Goal: Information Seeking & Learning: Get advice/opinions

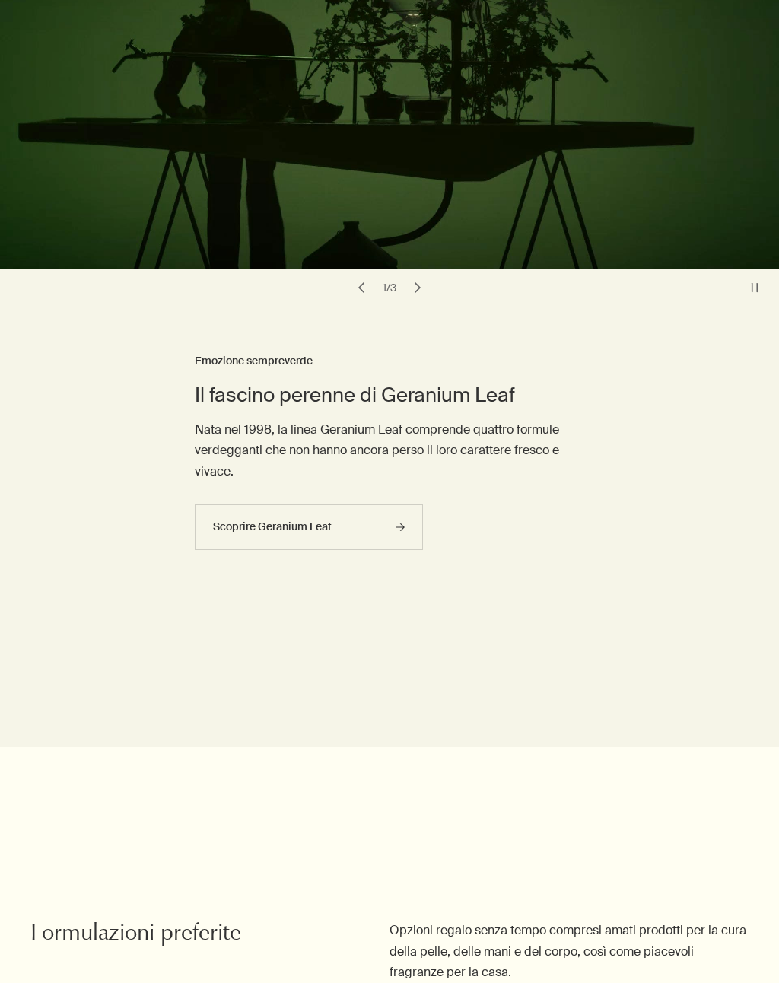
scroll to position [208, 0]
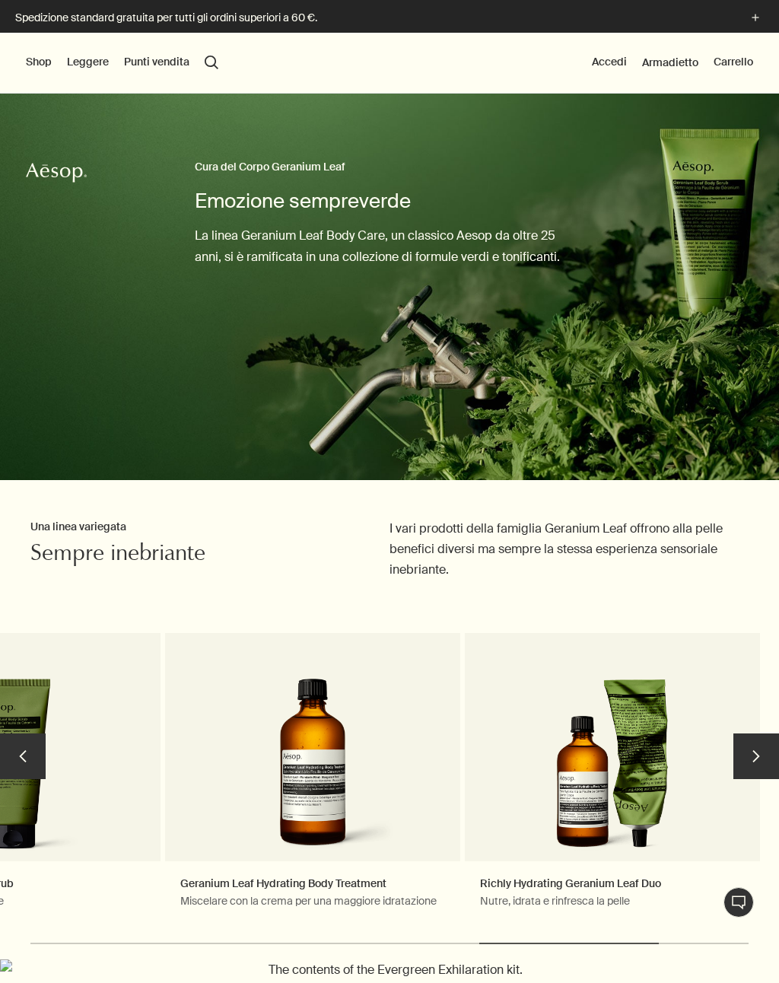
click at [38, 59] on button "Shop" at bounding box center [39, 62] width 26 height 15
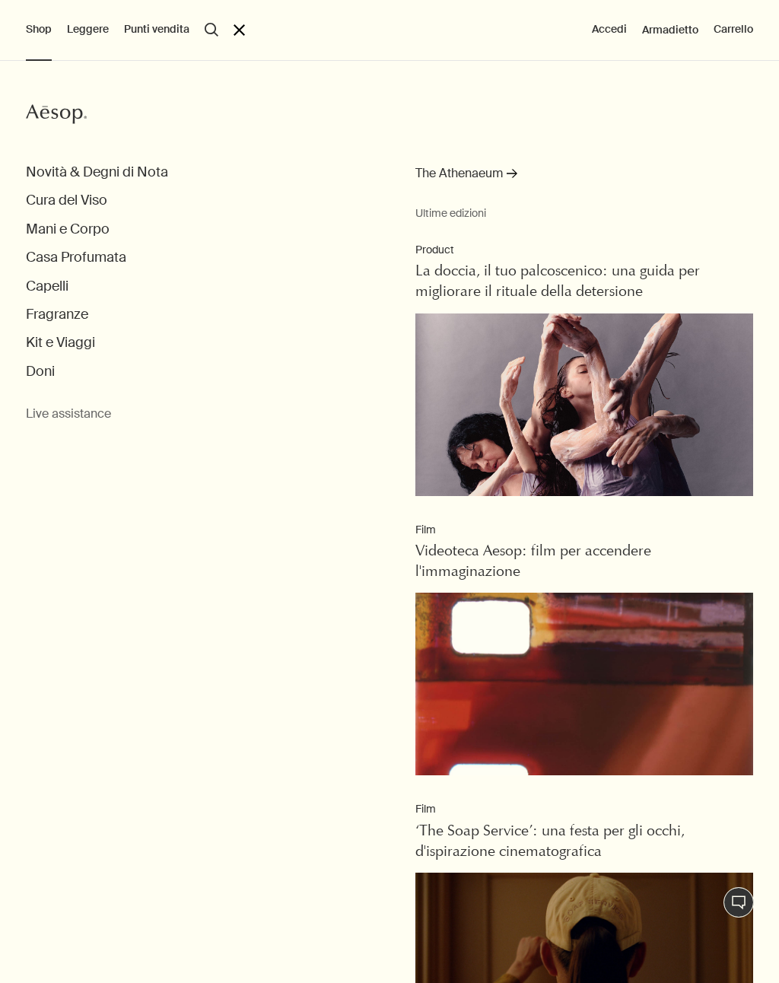
click at [150, 171] on button "Novità & Degni di Nota" at bounding box center [97, 171] width 142 height 17
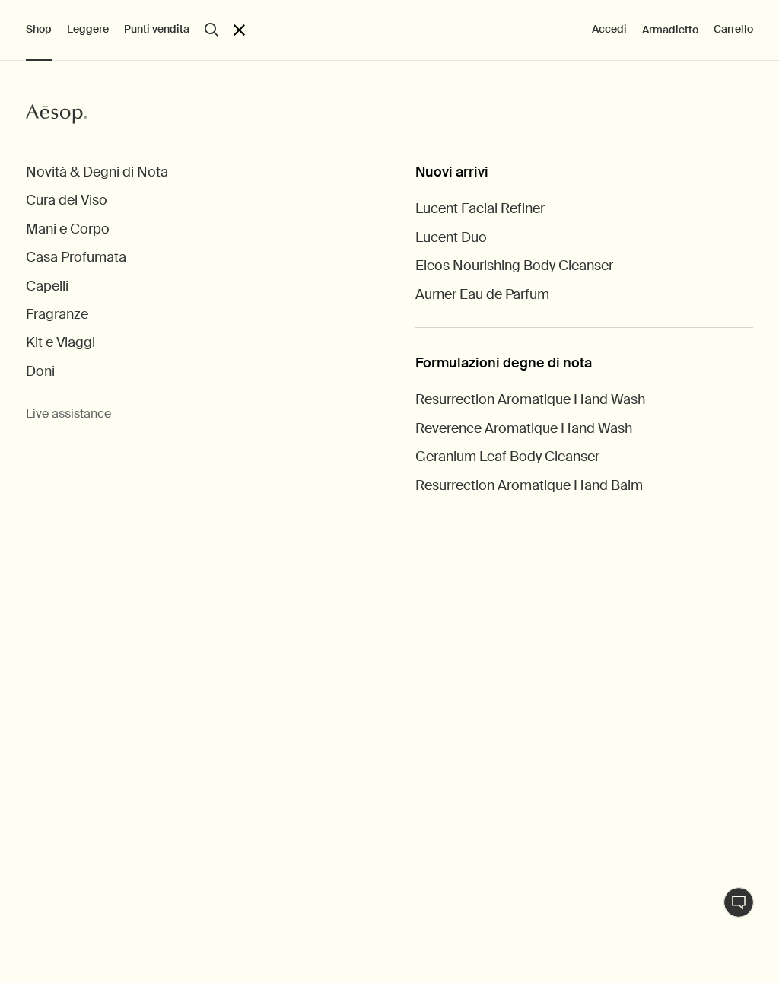
click at [41, 318] on button "Fragranze" at bounding box center [57, 314] width 62 height 17
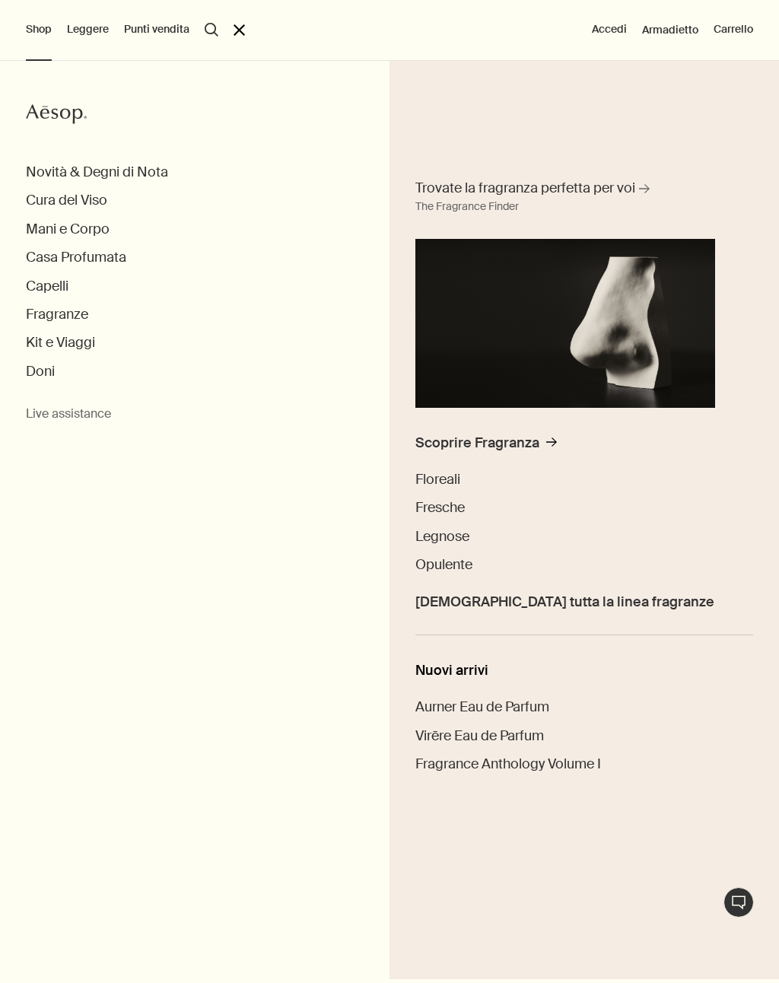
click at [512, 596] on span "Vedi tutta la linea fragranze" at bounding box center [564, 601] width 299 height 17
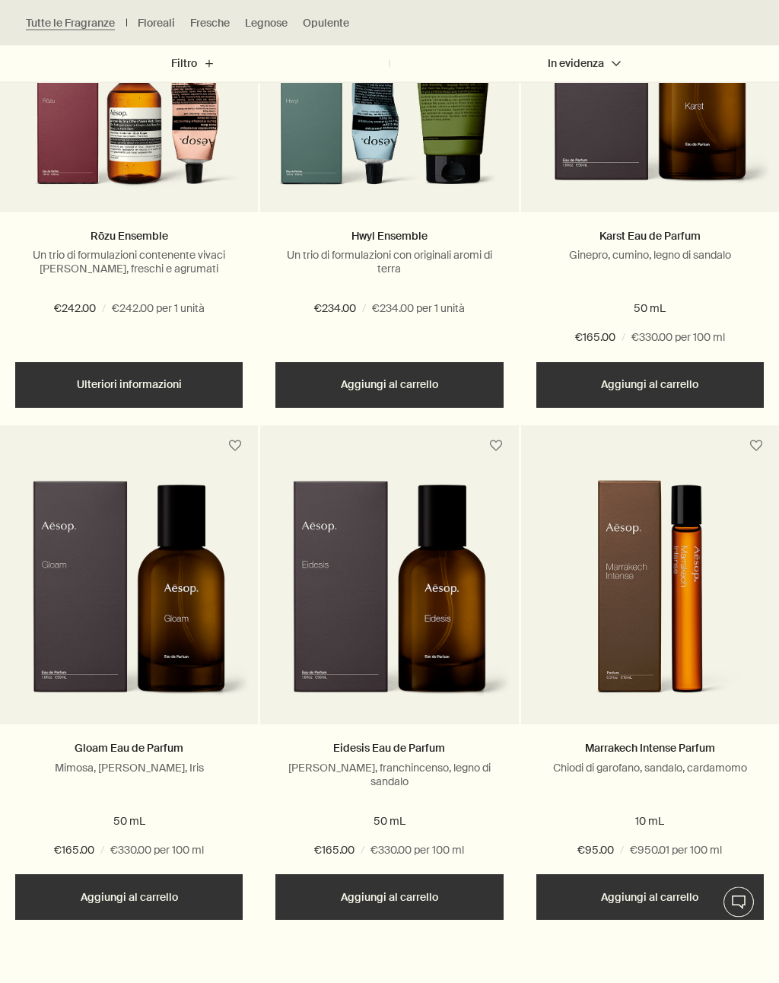
scroll to position [2189, 0]
click at [109, 741] on link "Gloam Eau de Parfum" at bounding box center [129, 748] width 109 height 14
click at [105, 741] on link "Gloam Eau de Parfum" at bounding box center [129, 748] width 109 height 14
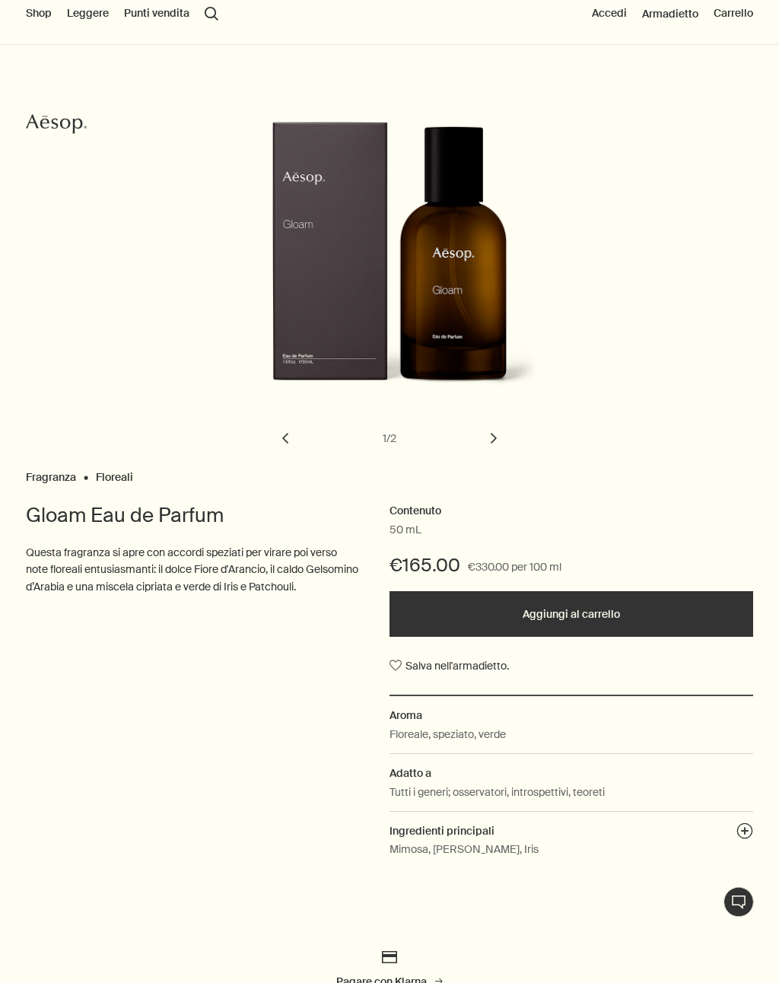
scroll to position [50, 0]
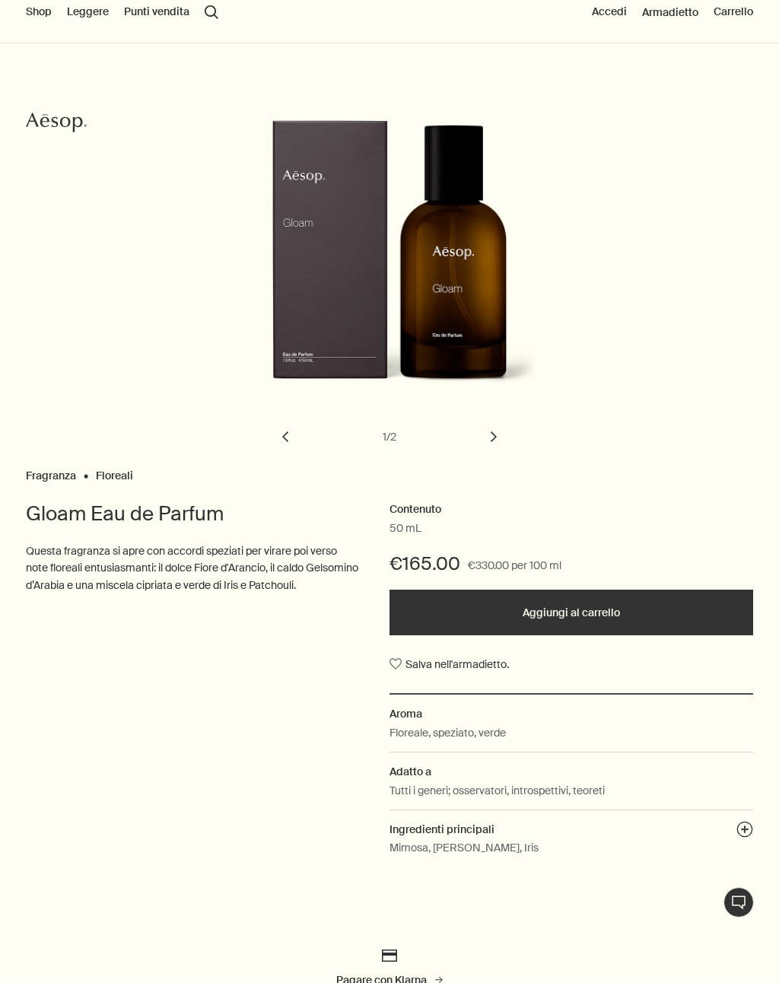
click at [497, 432] on button "chevron" at bounding box center [493, 436] width 33 height 33
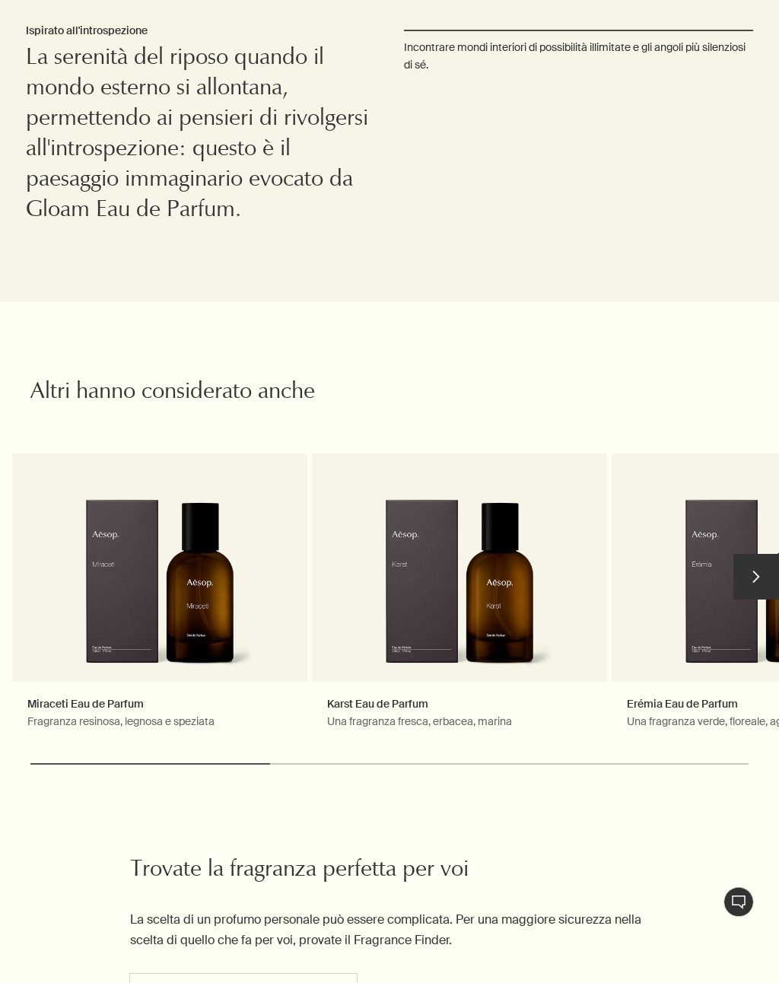
scroll to position [2540, 0]
click at [751, 557] on button "chevron" at bounding box center [756, 577] width 46 height 46
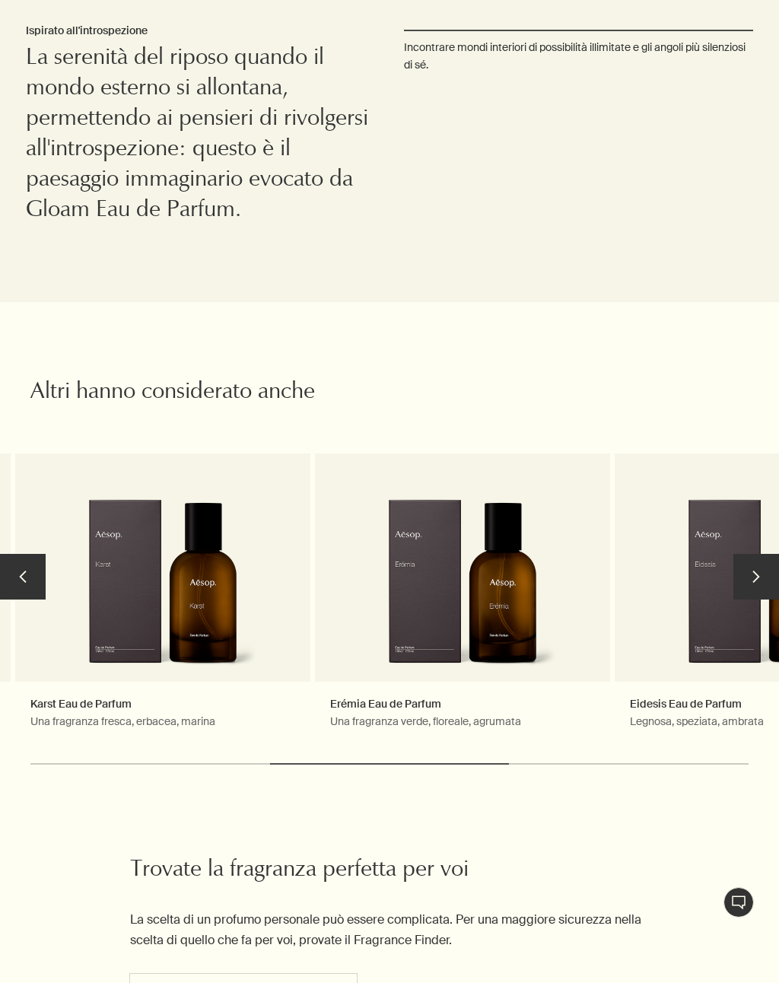
click at [756, 559] on button "chevron" at bounding box center [756, 577] width 46 height 46
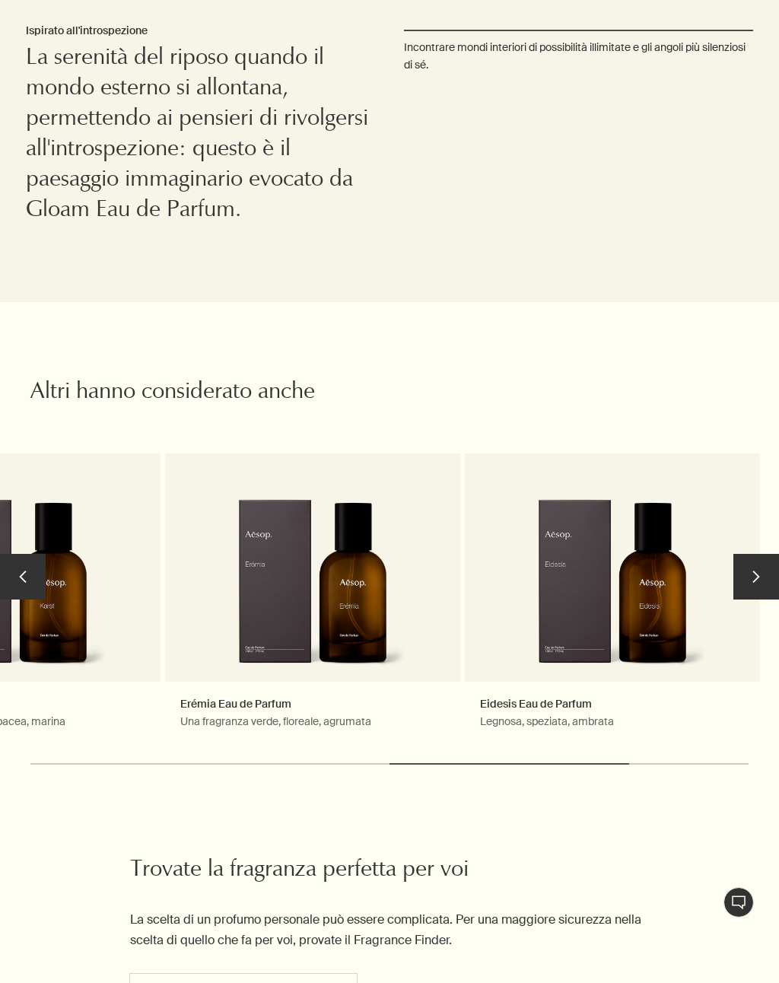
click at [751, 561] on button "chevron" at bounding box center [756, 577] width 46 height 46
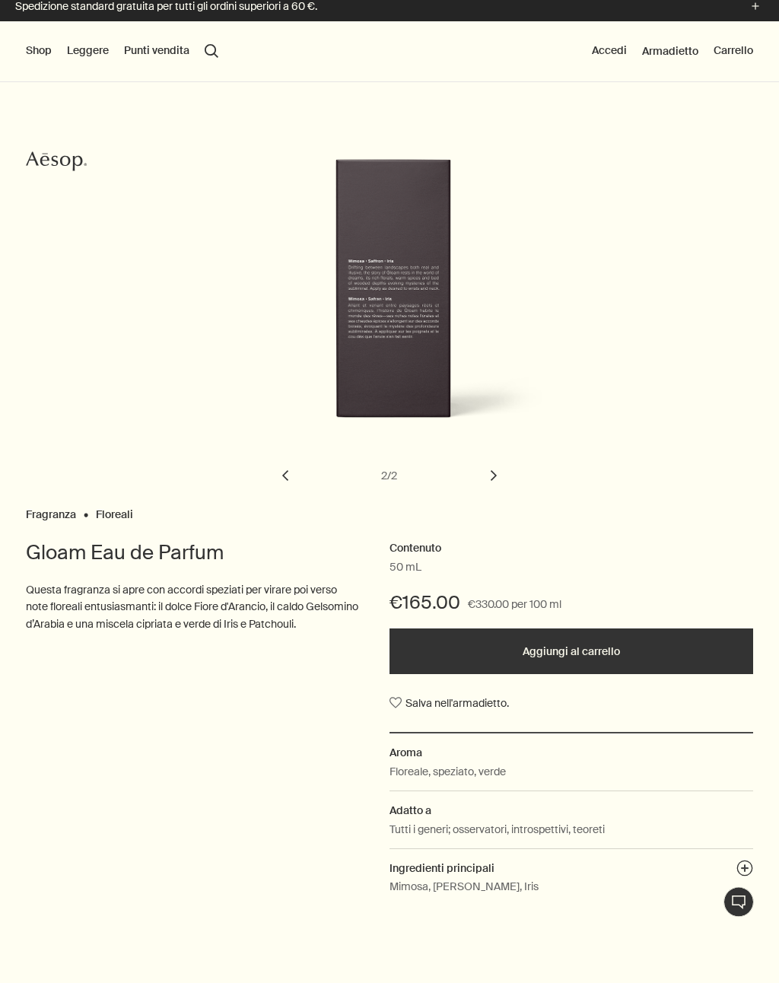
scroll to position [0, 0]
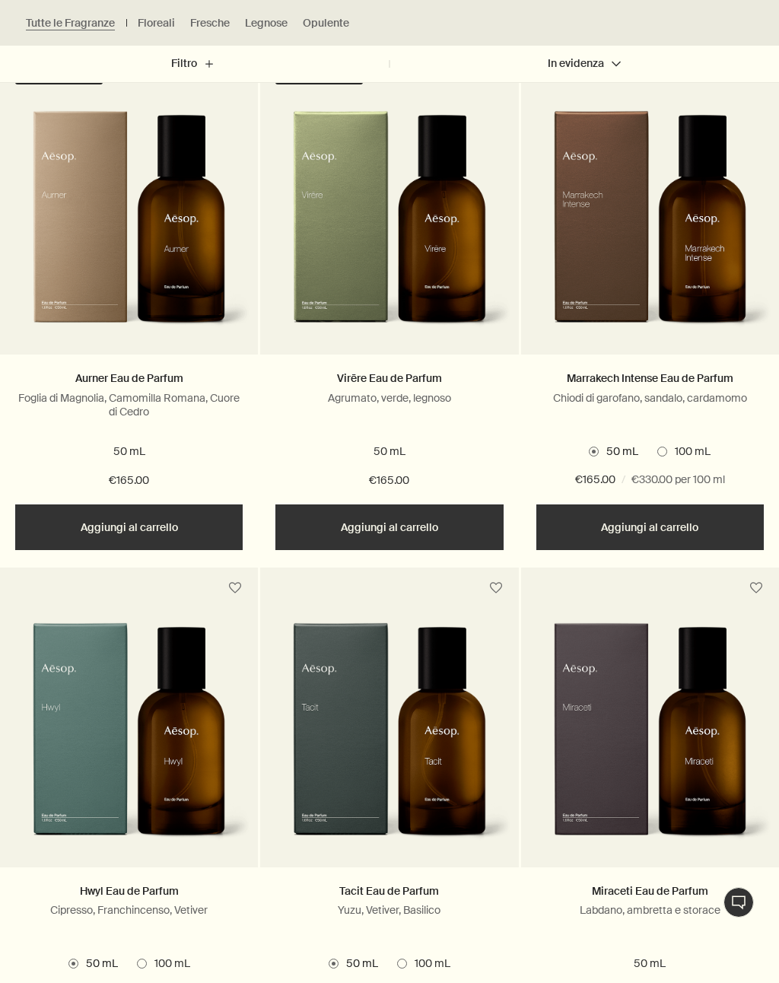
scroll to position [518, 0]
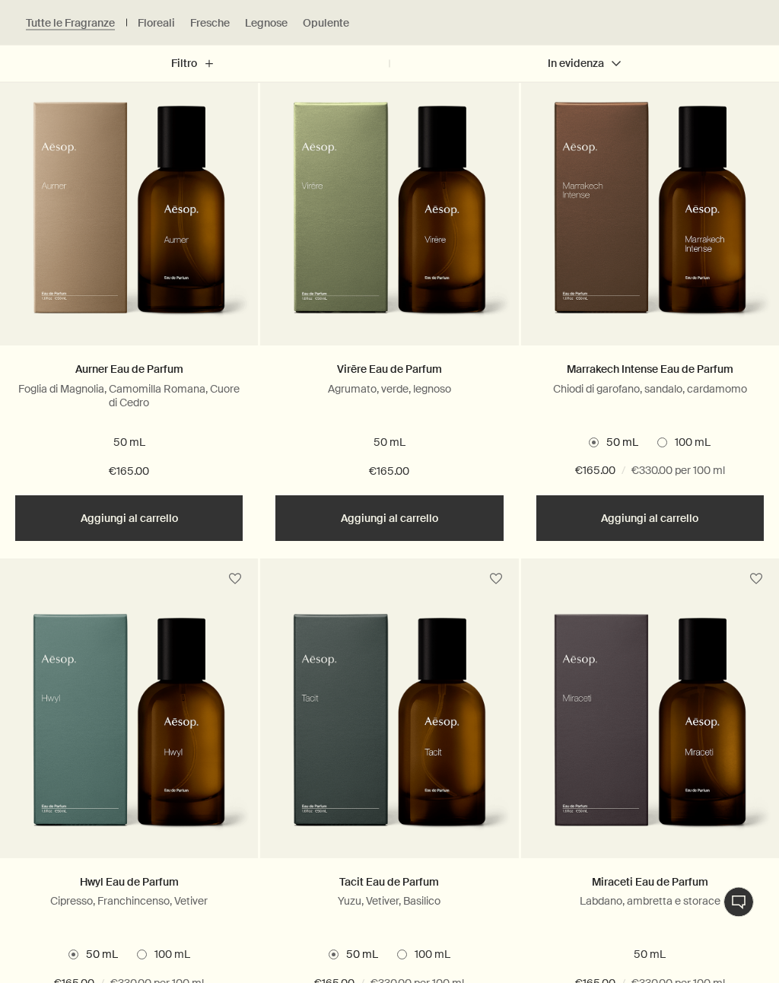
click at [176, 254] on img at bounding box center [129, 220] width 243 height 237
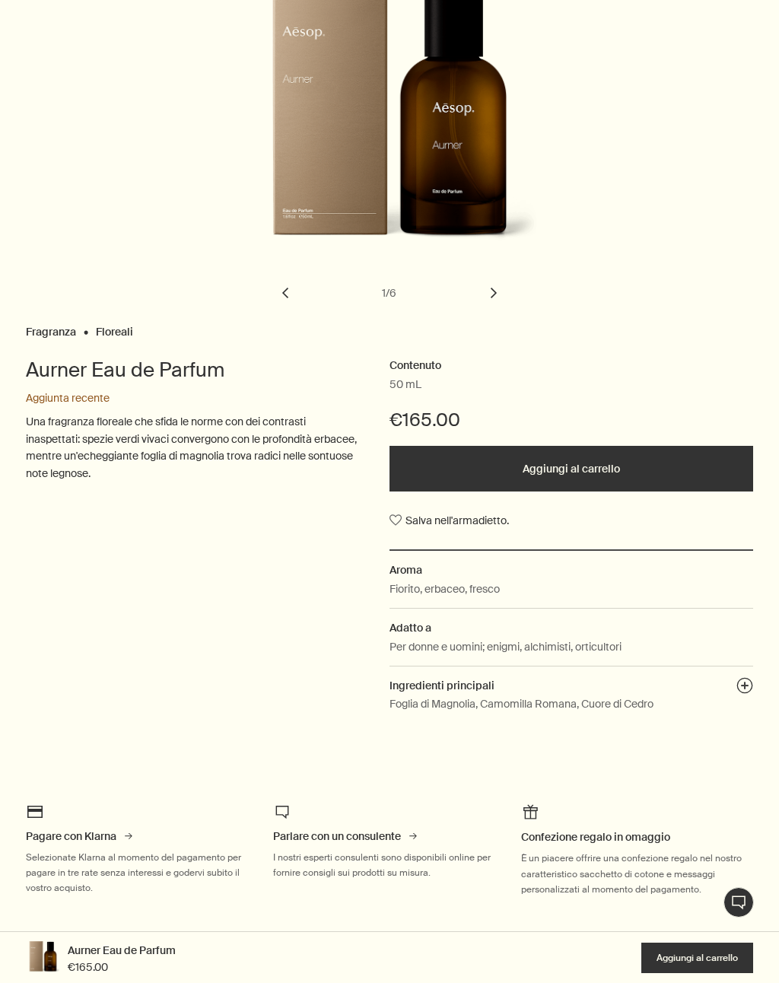
scroll to position [201, 0]
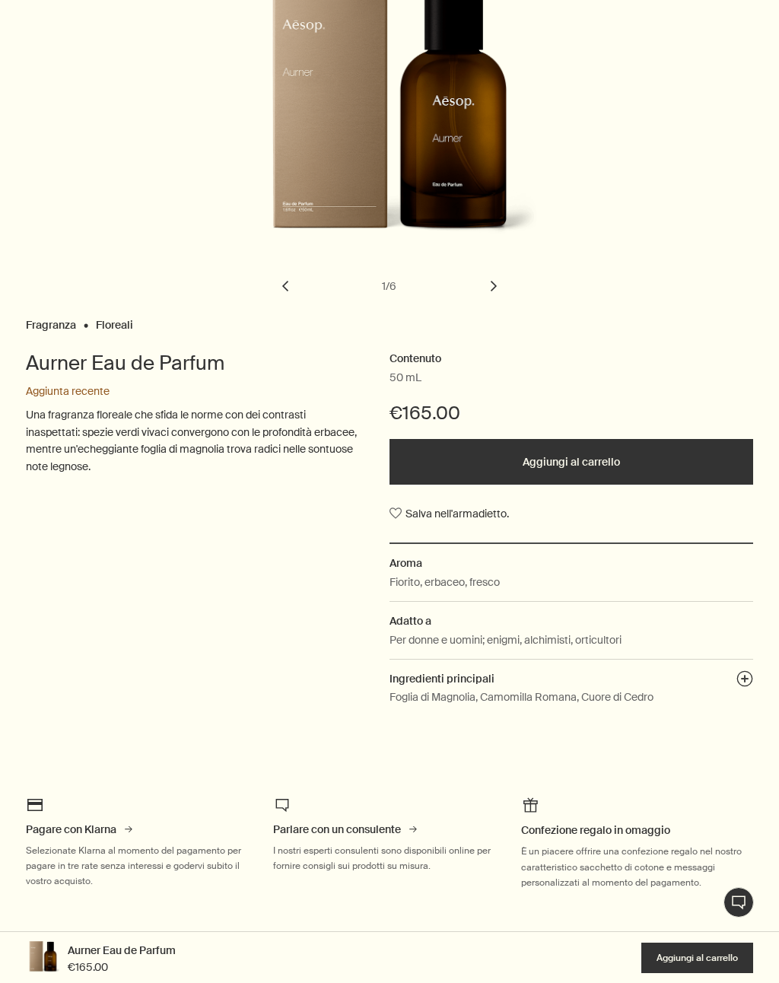
click at [747, 680] on button "plusAndCloseWithCircle" at bounding box center [744, 680] width 17 height 21
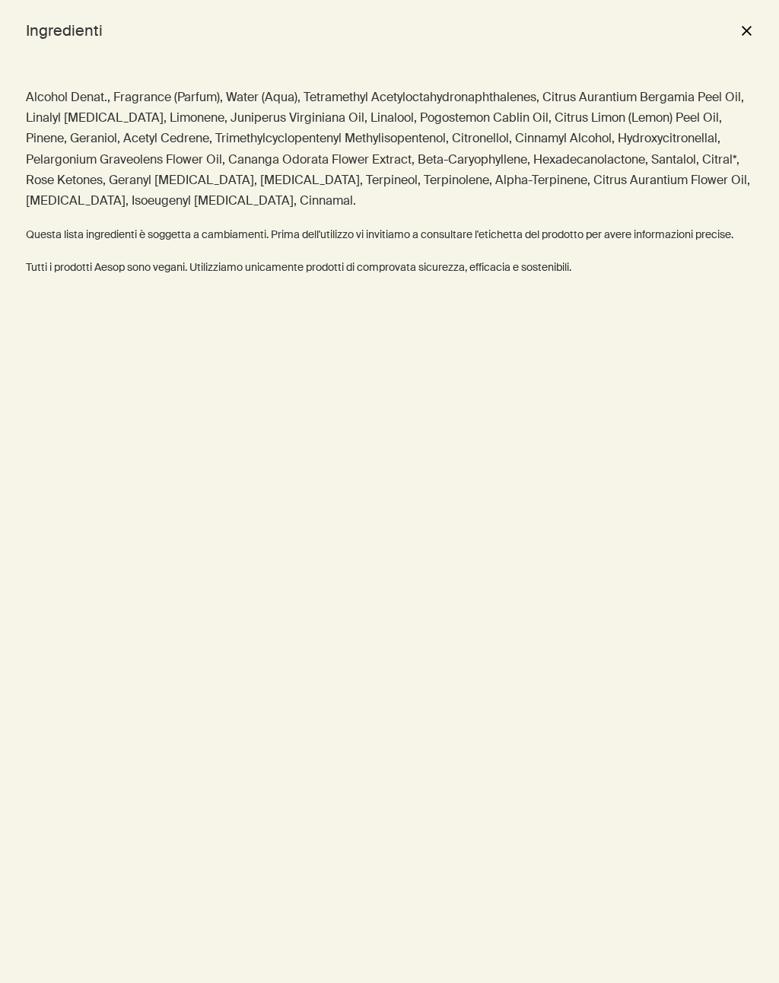
click at [754, 22] on button "close" at bounding box center [746, 30] width 18 height 26
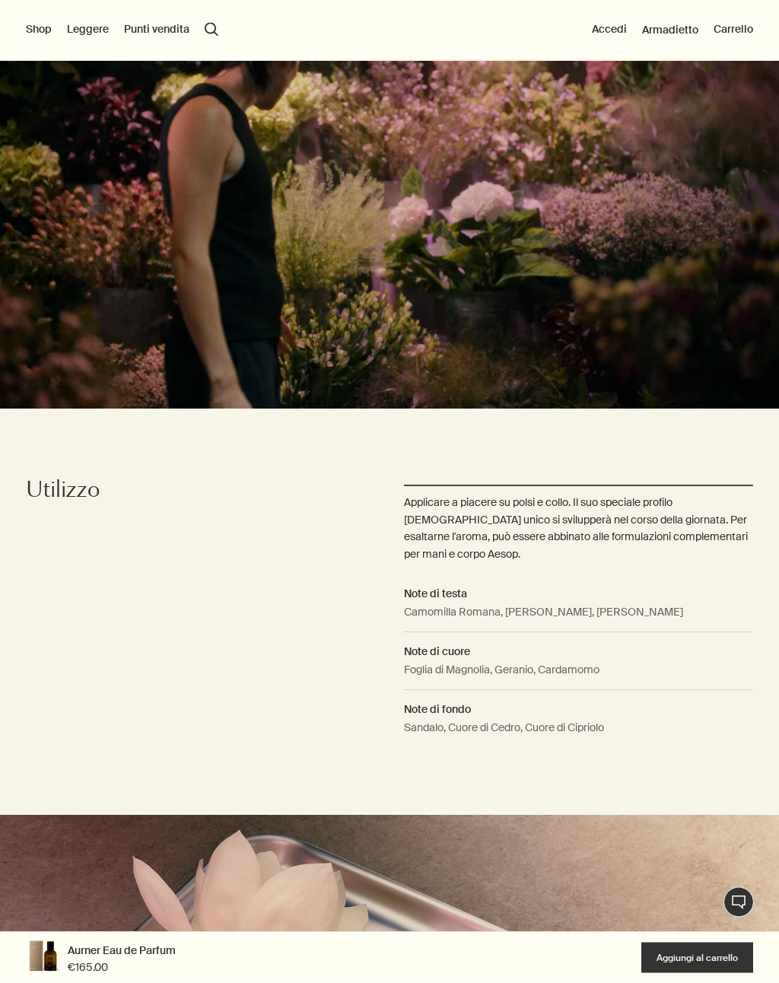
scroll to position [1145, 0]
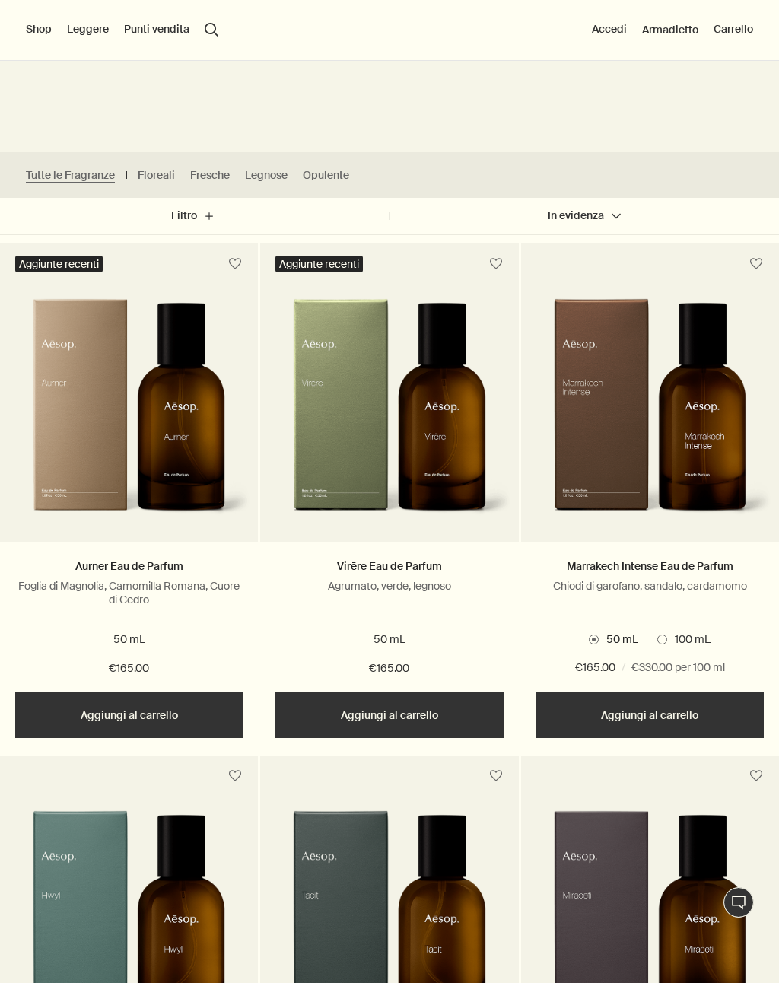
scroll to position [321, 0]
click at [703, 465] on img at bounding box center [650, 417] width 243 height 237
click at [707, 480] on img at bounding box center [650, 417] width 243 height 237
click at [674, 570] on link "Marrakech Intense Eau de Parfum" at bounding box center [650, 567] width 167 height 14
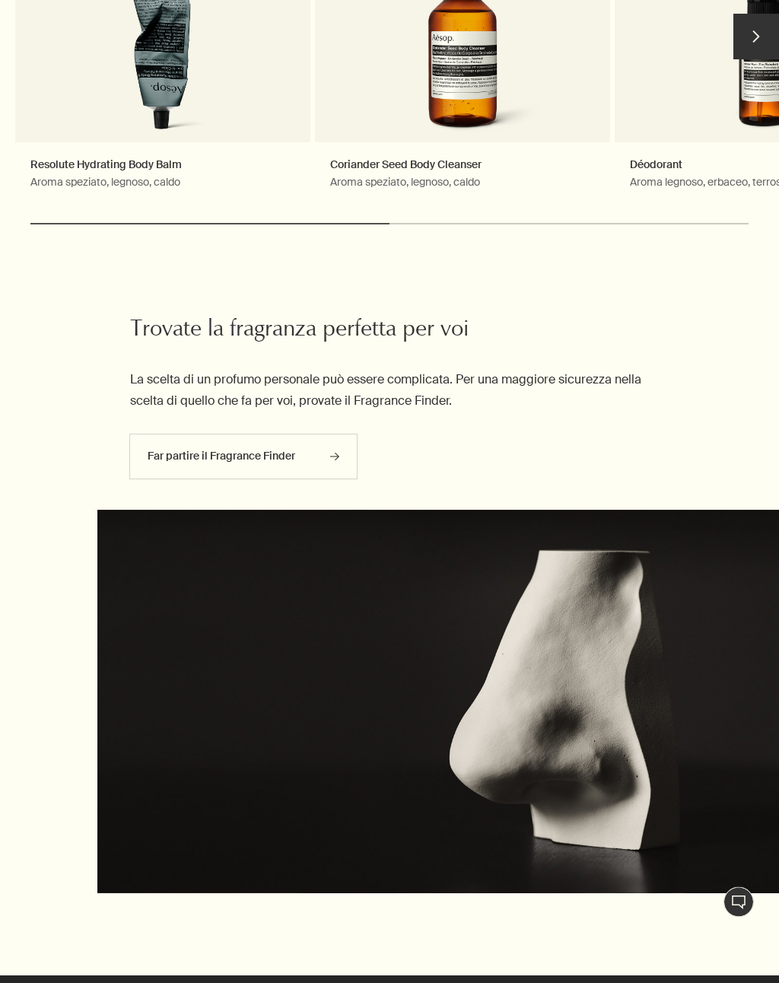
scroll to position [2775, 0]
click at [291, 433] on link "Far partire il Fragrance Finder rightArrow" at bounding box center [243, 456] width 228 height 46
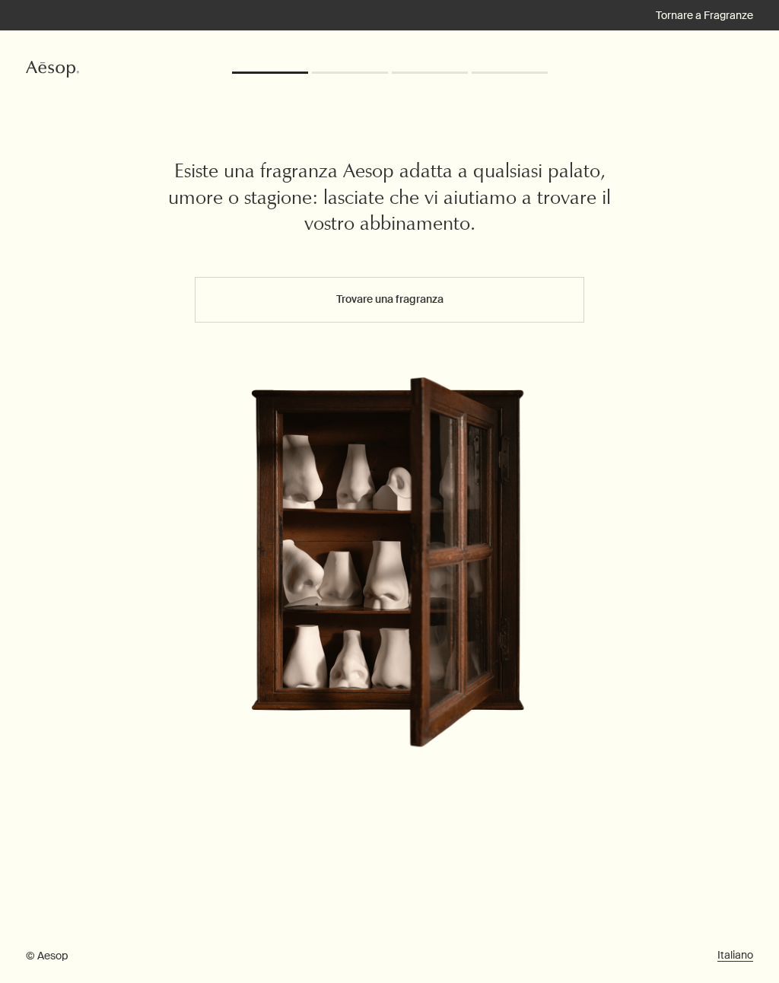
click at [527, 304] on button "Trovare una fragranza" at bounding box center [389, 300] width 389 height 46
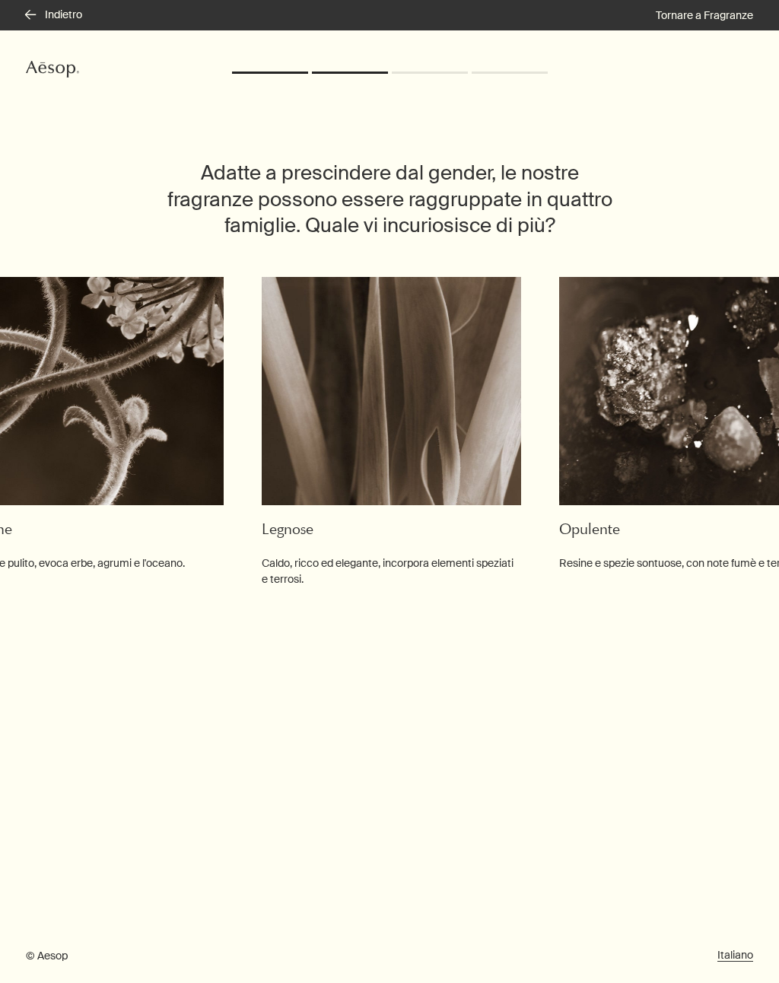
scroll to position [0, 361]
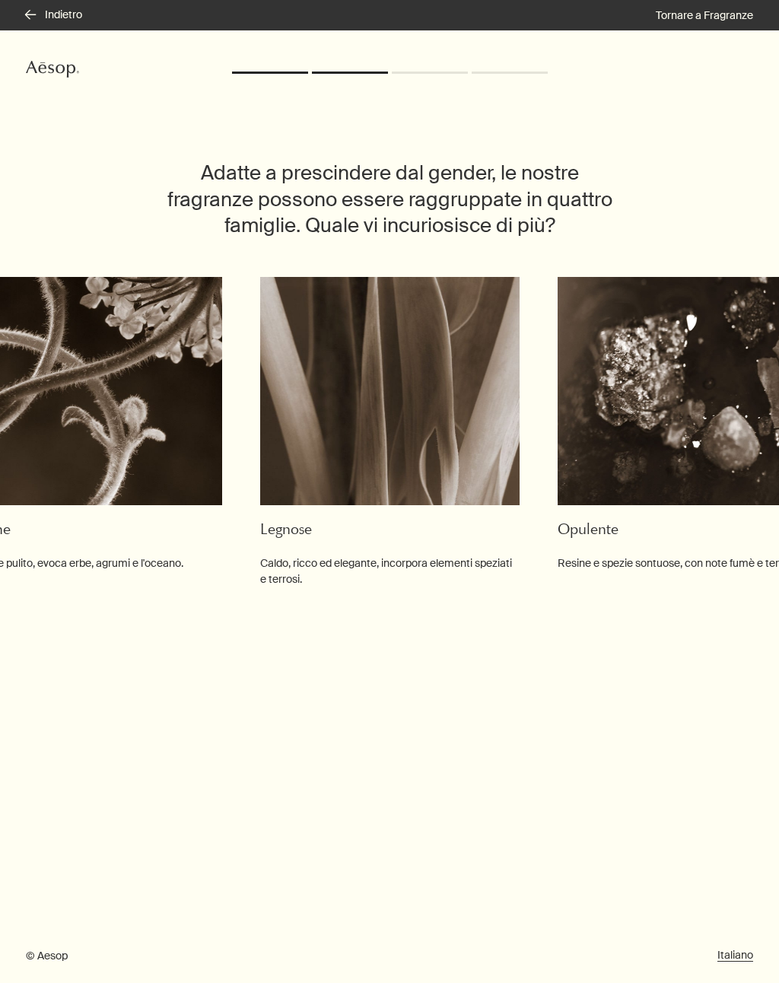
click at [433, 442] on img at bounding box center [389, 391] width 259 height 228
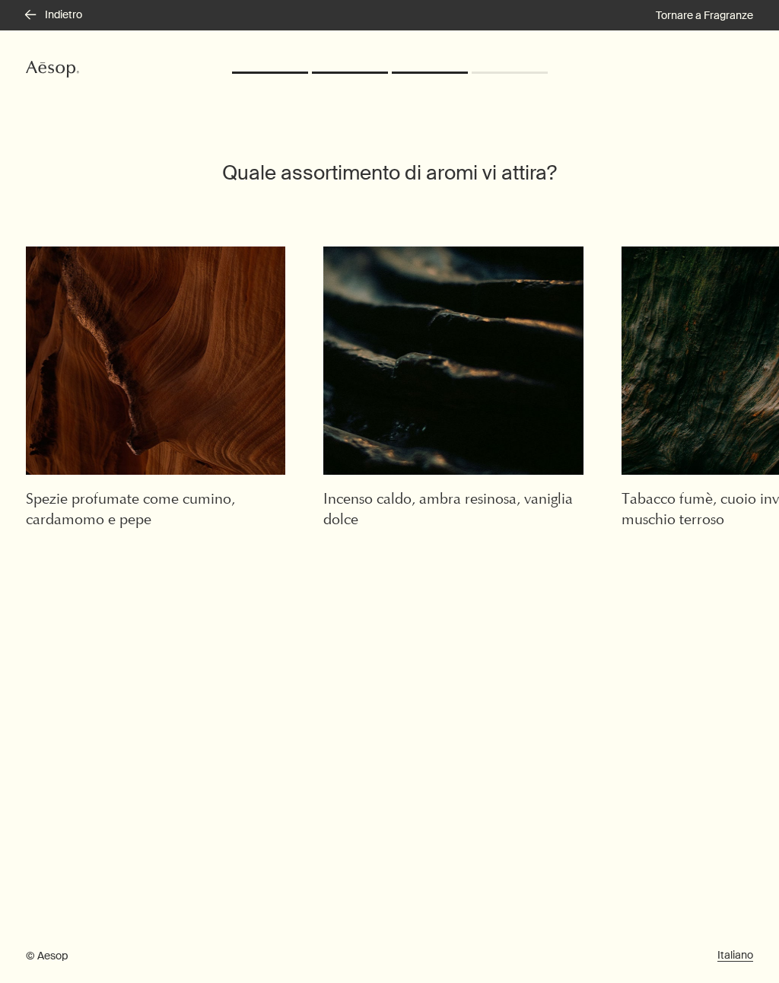
scroll to position [0, 0]
click at [222, 391] on img at bounding box center [155, 360] width 259 height 228
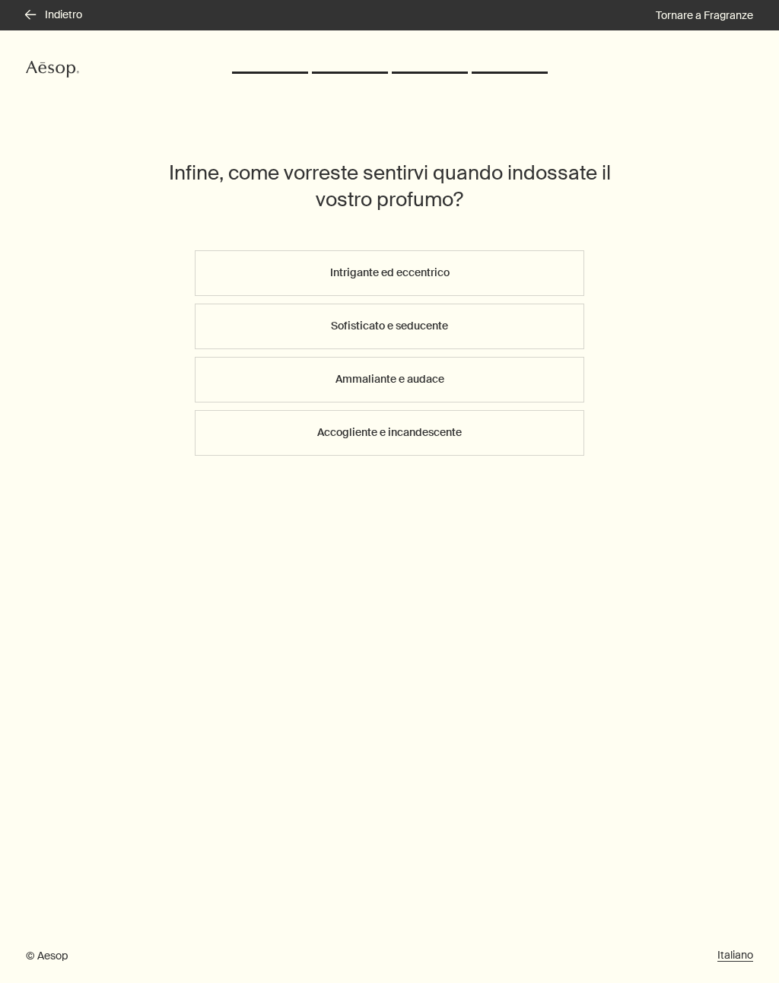
click at [525, 315] on button "Sofisticato e seducente" at bounding box center [389, 326] width 389 height 46
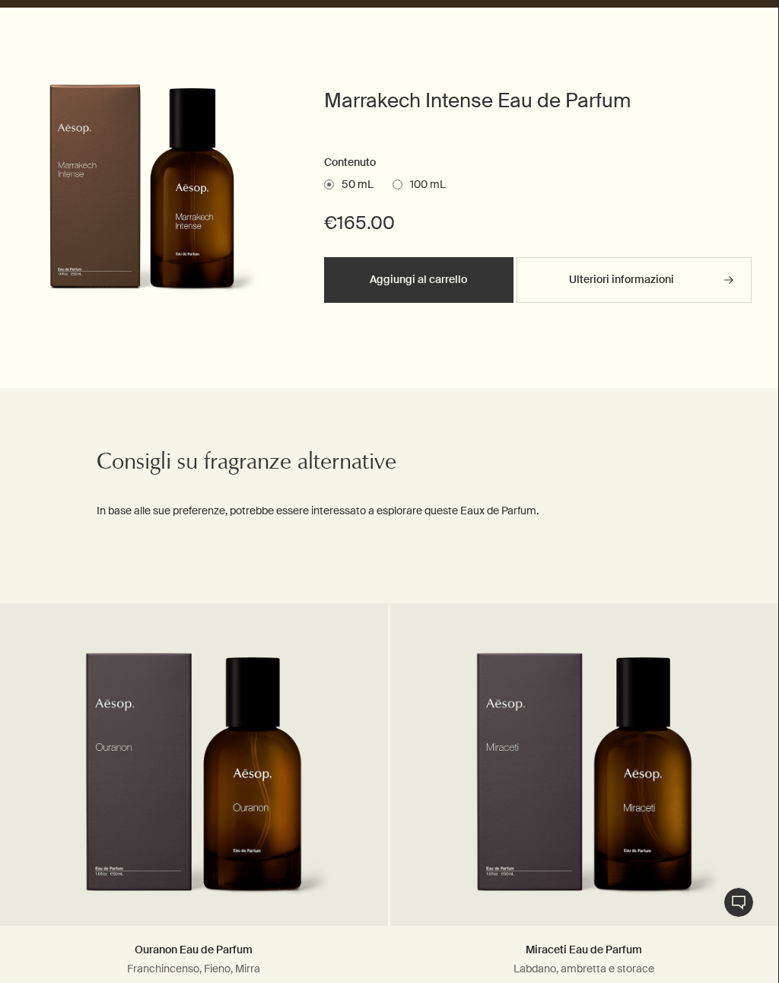
scroll to position [1103, 1]
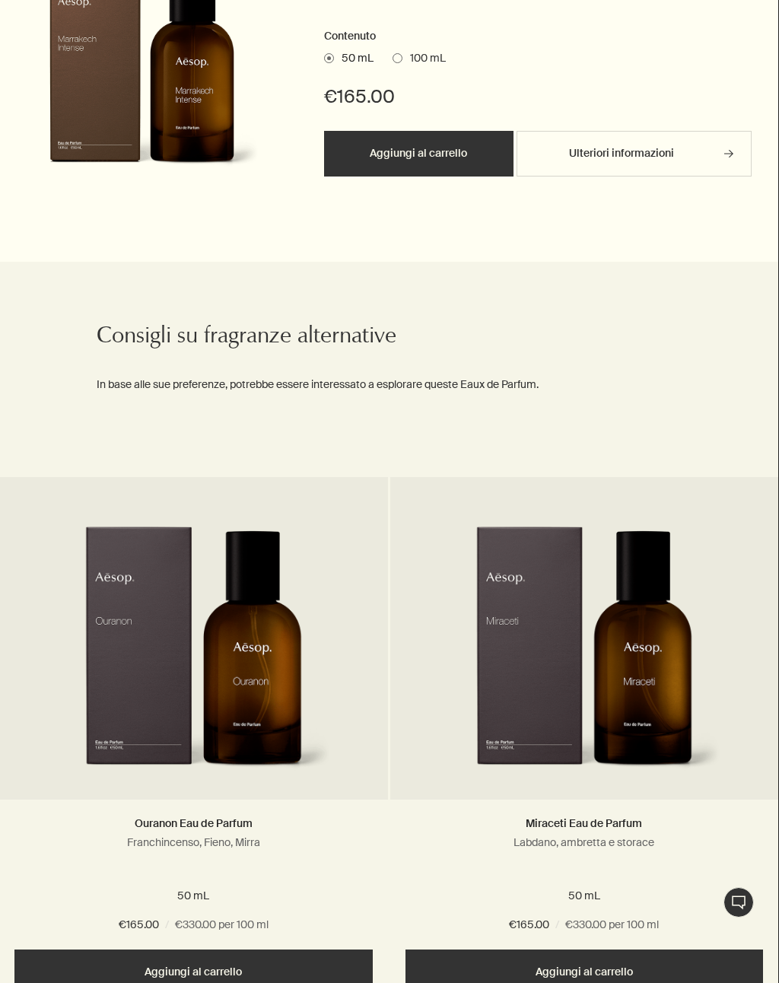
click at [633, 680] on img at bounding box center [584, 658] width 273 height 266
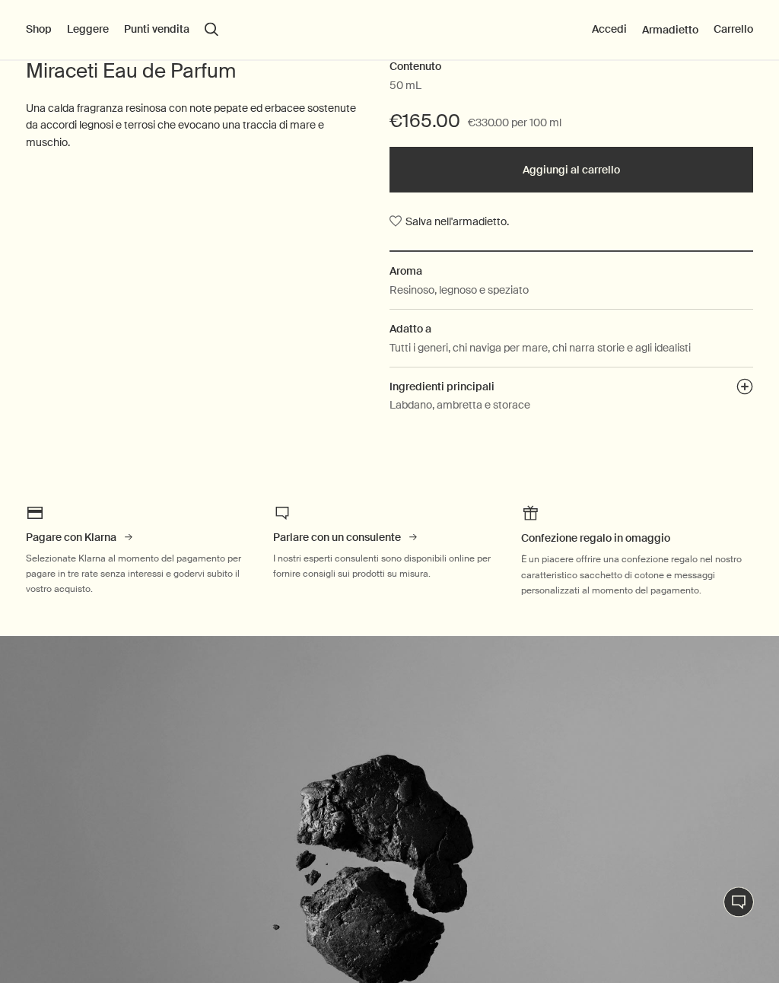
scroll to position [424, 0]
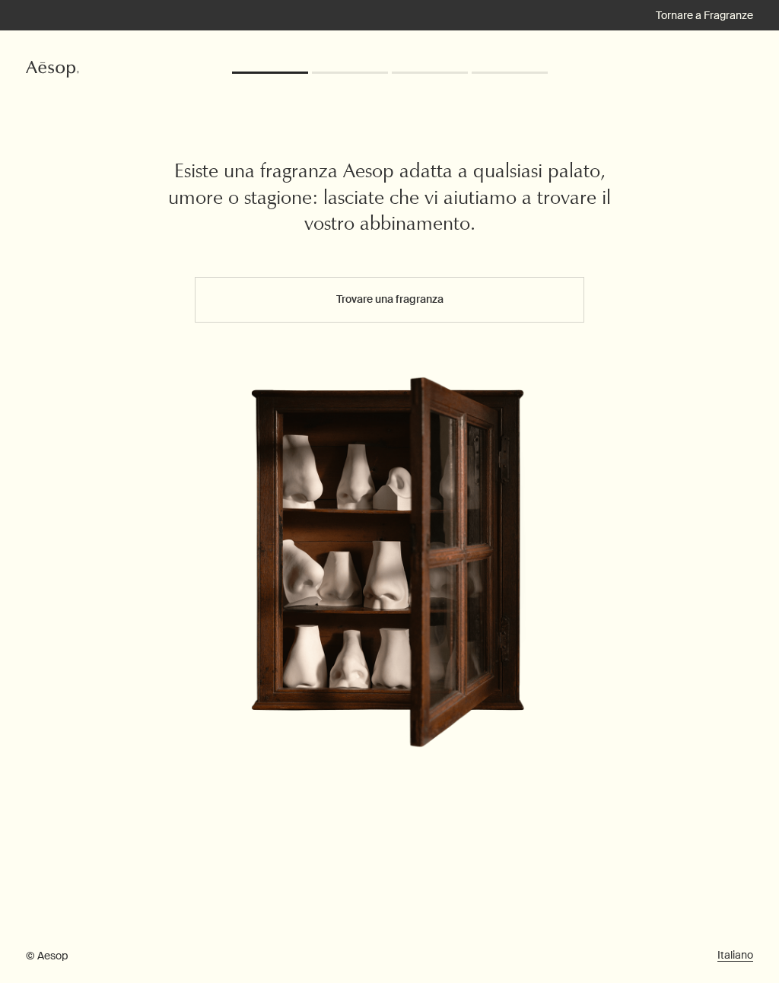
click at [446, 294] on button "Trovare una fragranza" at bounding box center [389, 300] width 389 height 46
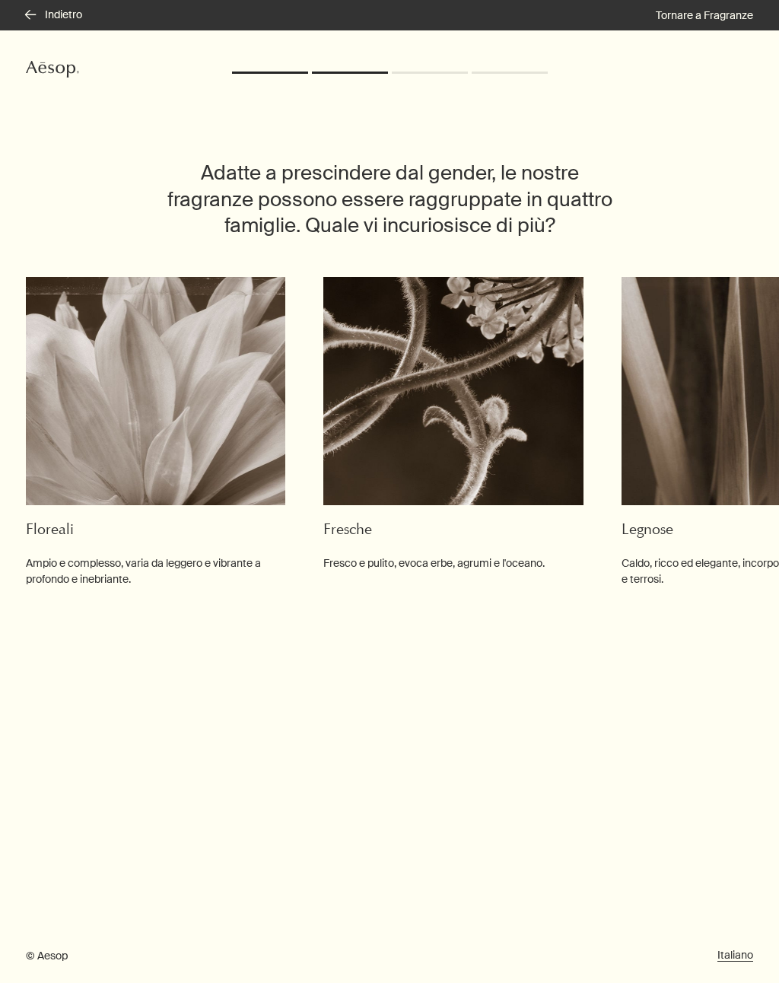
click at [156, 417] on img at bounding box center [155, 391] width 259 height 228
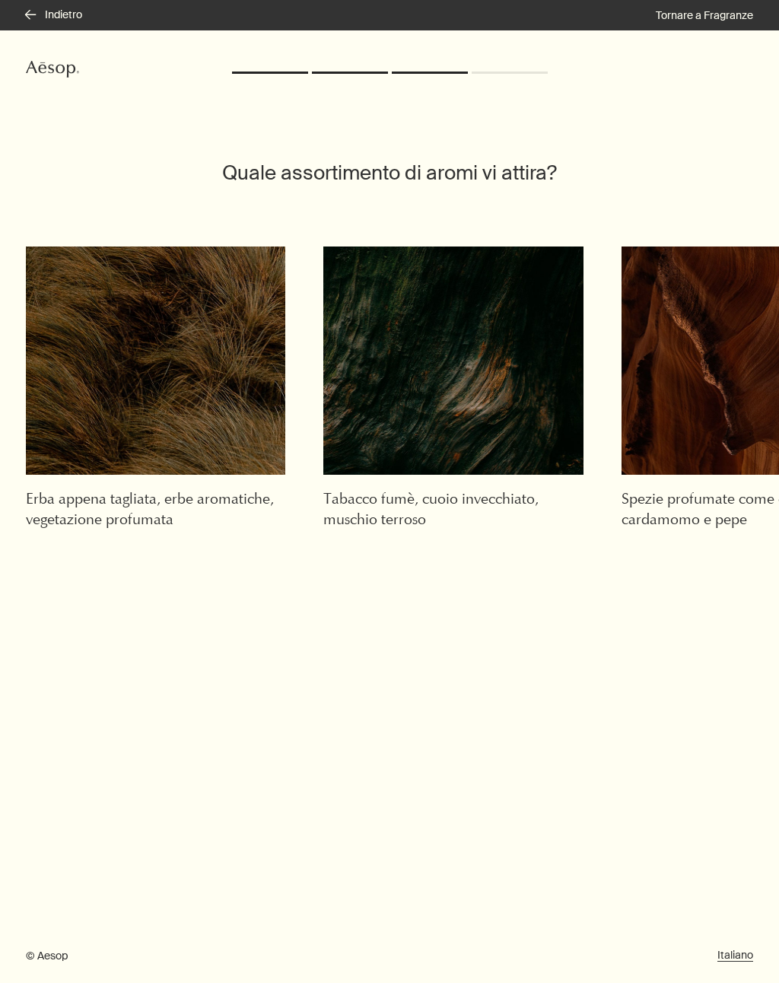
click at [193, 381] on img at bounding box center [155, 360] width 259 height 228
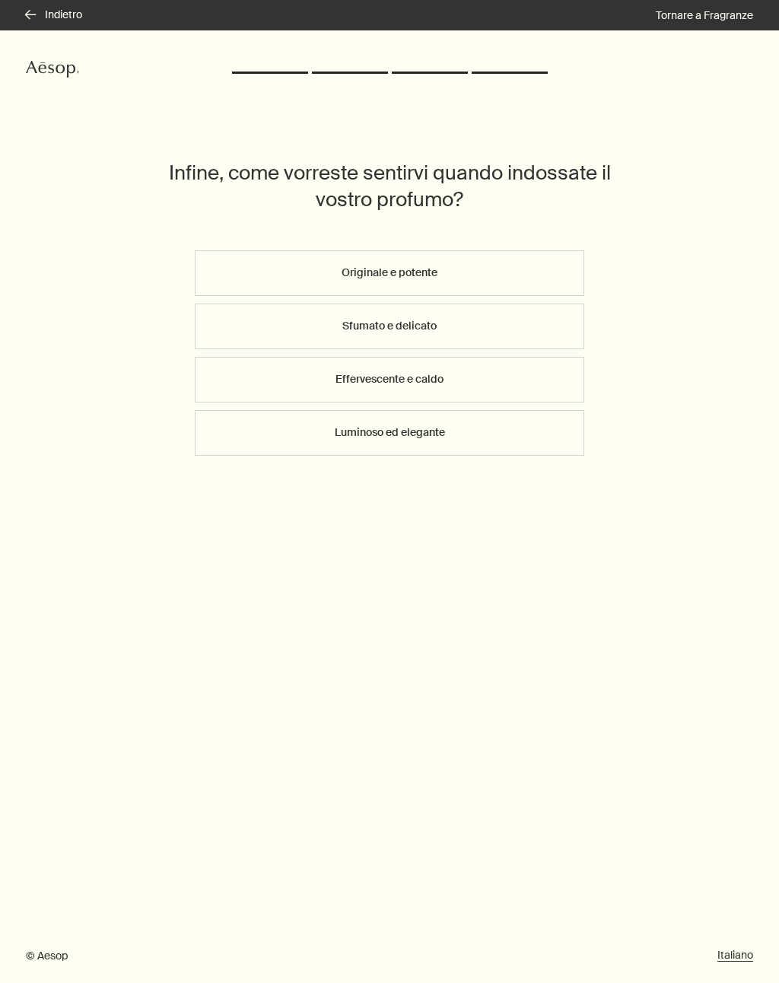
click at [470, 259] on button "Originale e potente" at bounding box center [389, 273] width 389 height 46
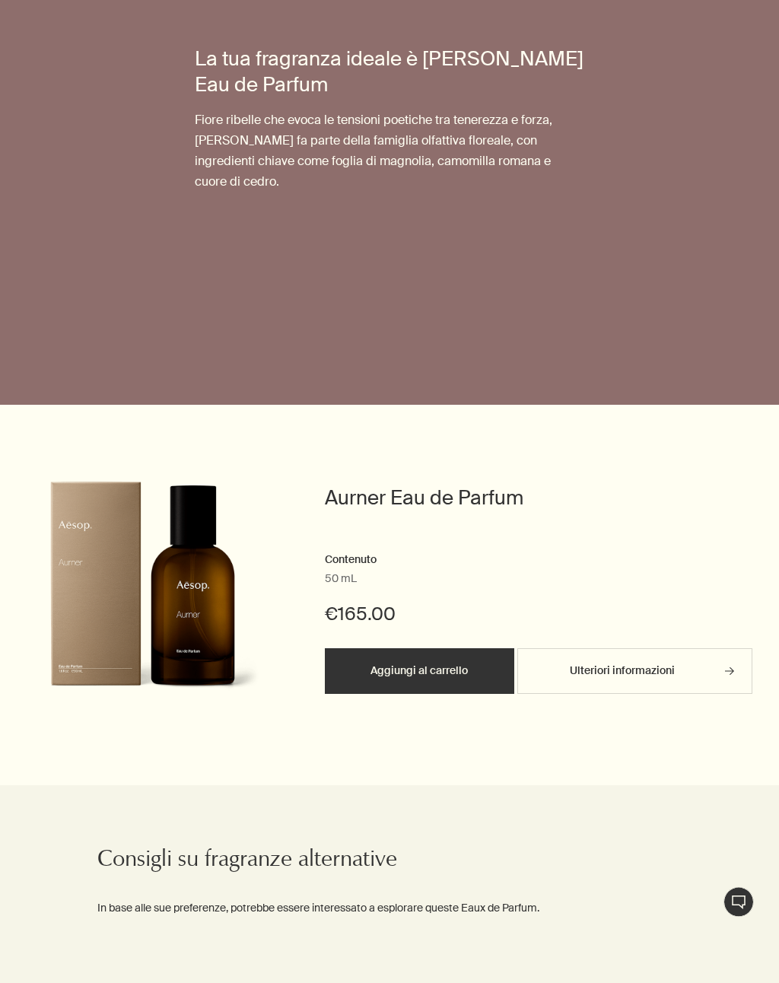
scroll to position [608, 0]
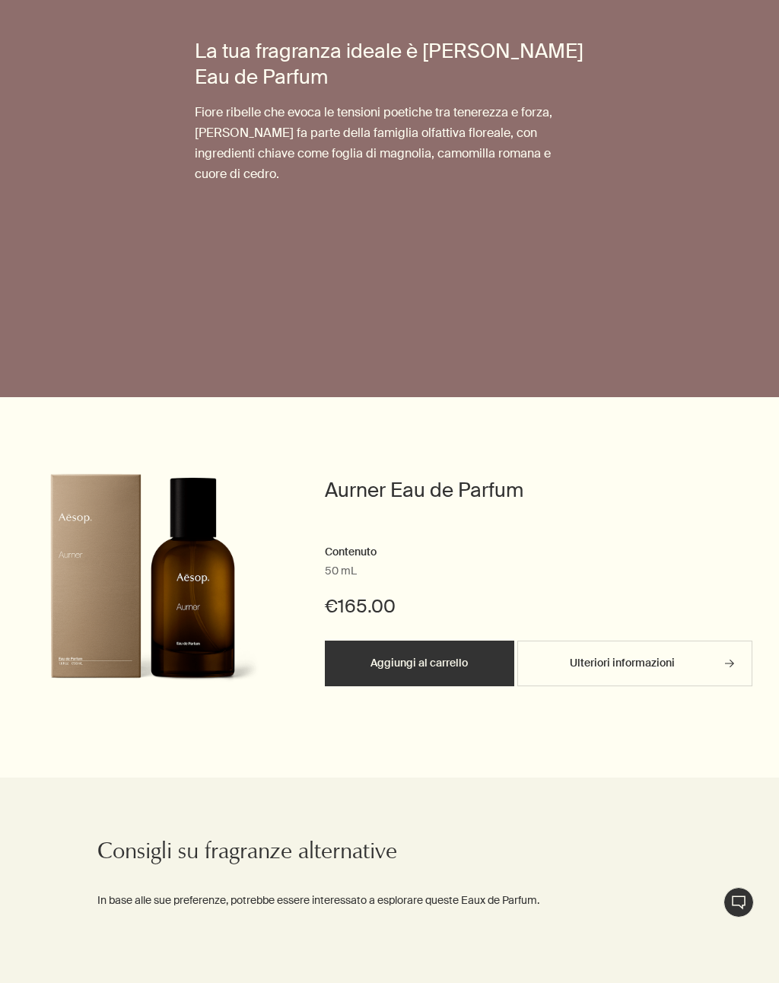
click at [436, 477] on h2 "Aurner Eau de Parfum" at bounding box center [539, 490] width 428 height 27
click at [667, 650] on link "Ulteriori informazioni rightArrow" at bounding box center [634, 663] width 235 height 46
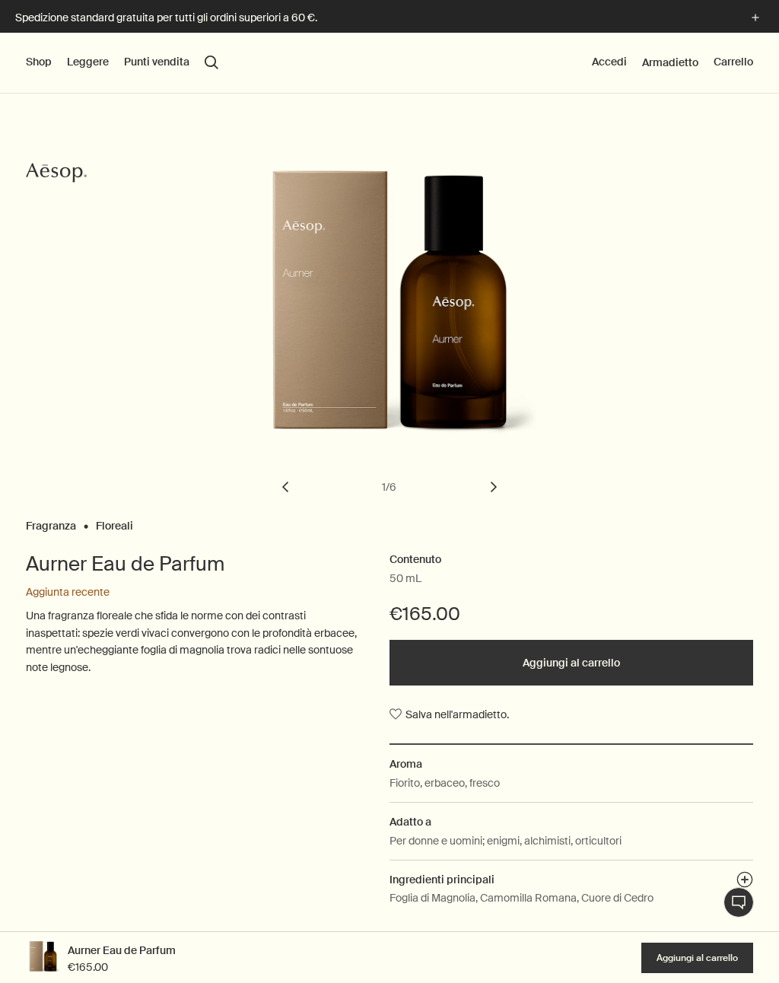
click at [38, 62] on button "Shop" at bounding box center [39, 62] width 26 height 15
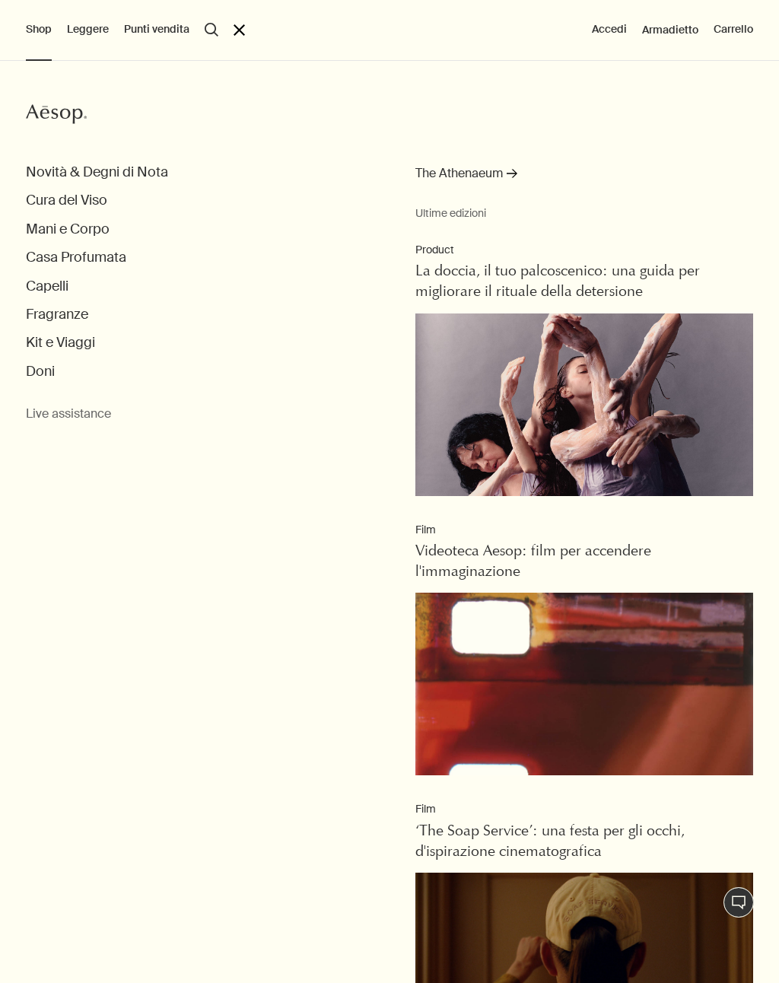
click at [40, 310] on button "Fragranze" at bounding box center [57, 314] width 62 height 17
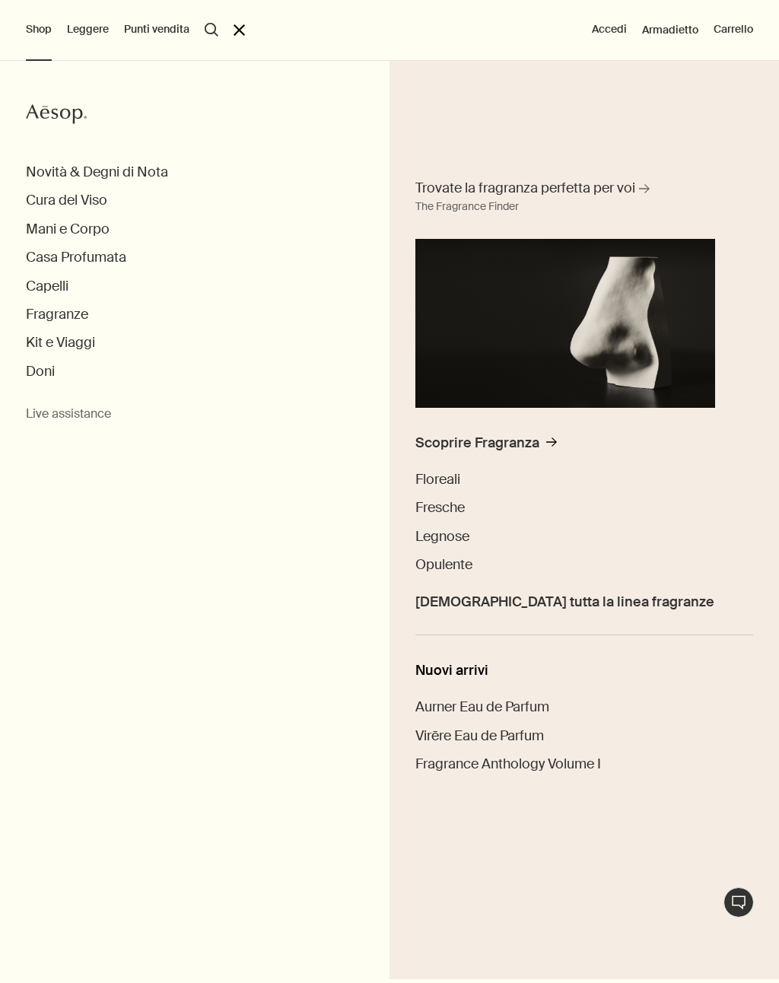
click at [433, 605] on span "Vedi tutta la linea fragranze" at bounding box center [564, 601] width 299 height 17
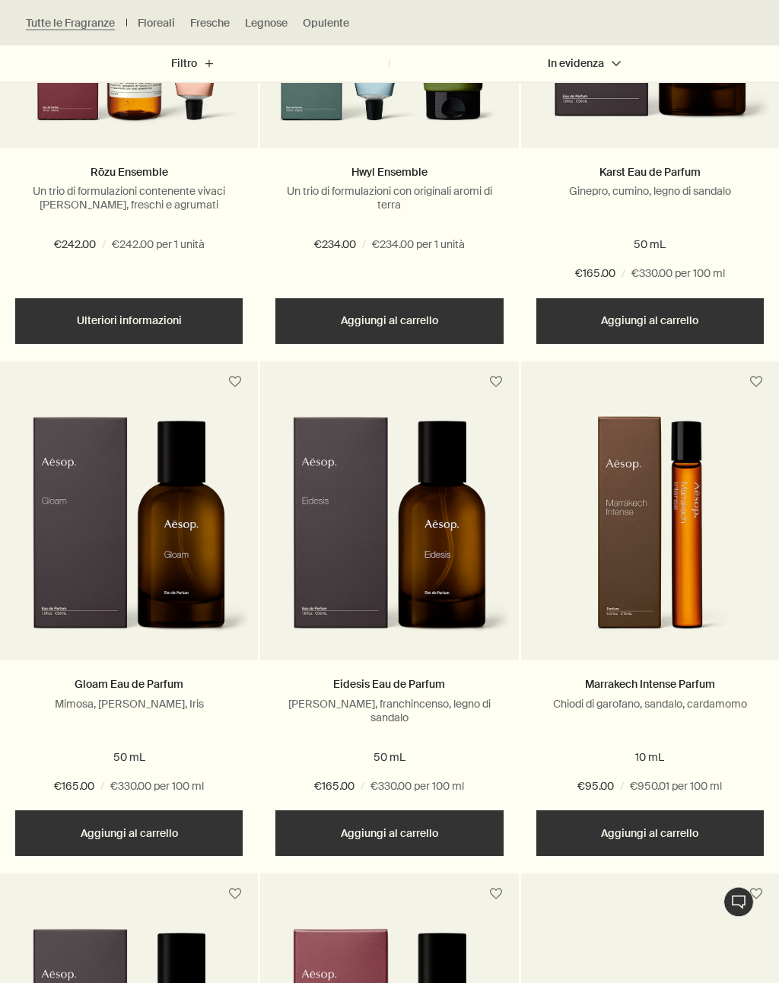
scroll to position [2252, 0]
click at [167, 551] on img at bounding box center [129, 534] width 243 height 237
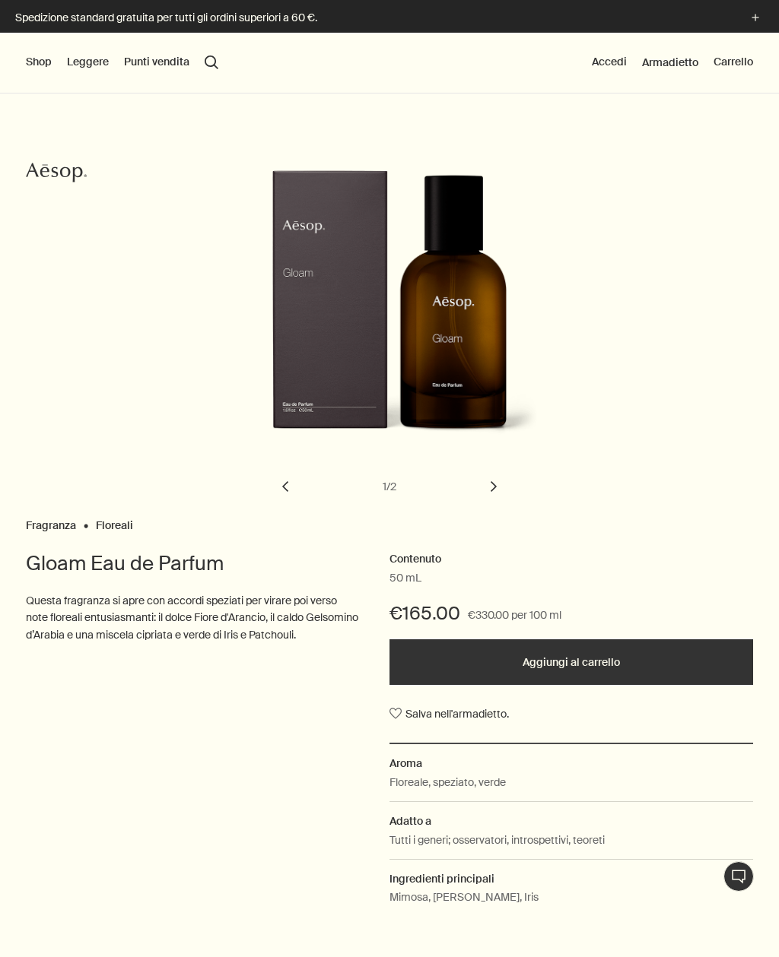
click at [34, 61] on button "Shop" at bounding box center [39, 62] width 26 height 15
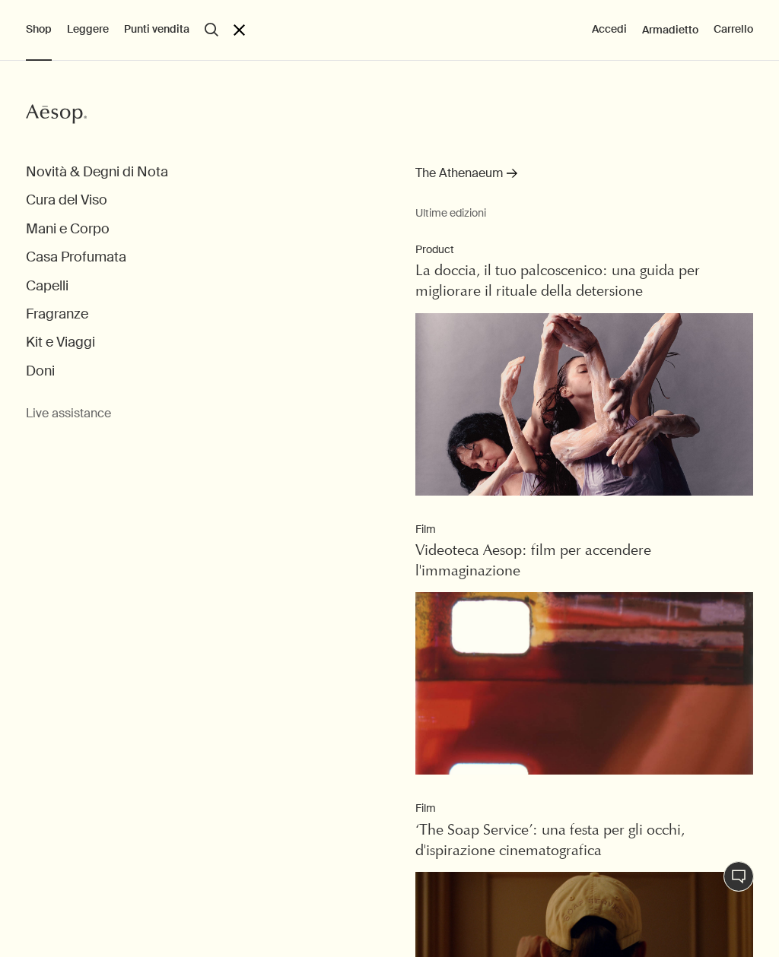
click at [85, 198] on button "Cura del Viso" at bounding box center [66, 200] width 81 height 17
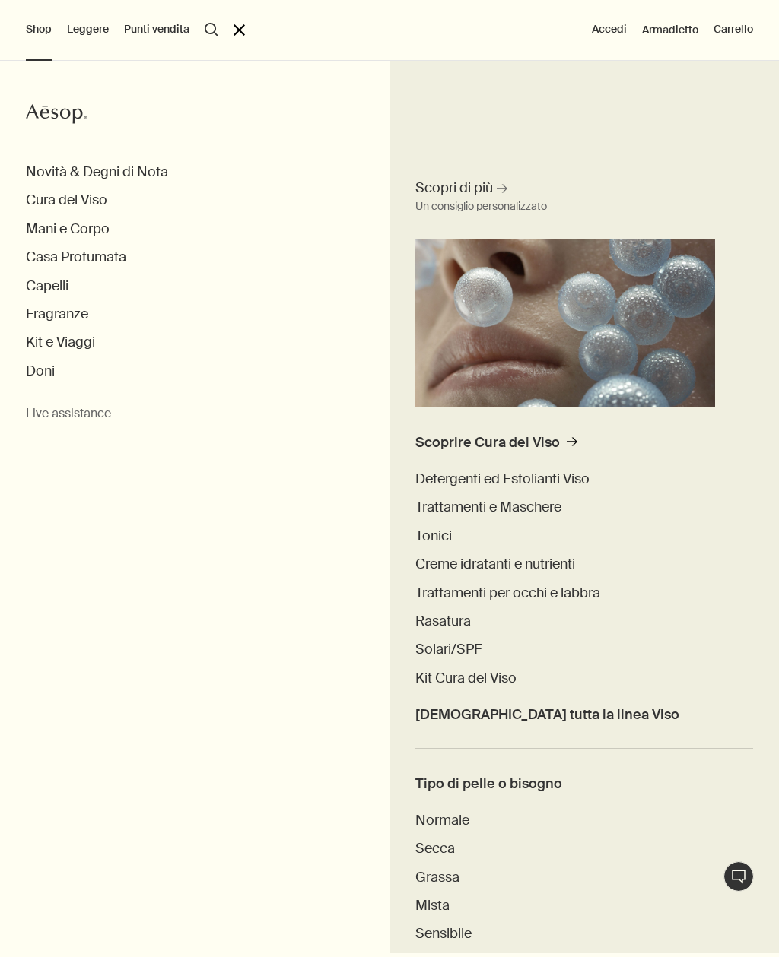
click at [435, 534] on span "Tonici" at bounding box center [433, 536] width 37 height 18
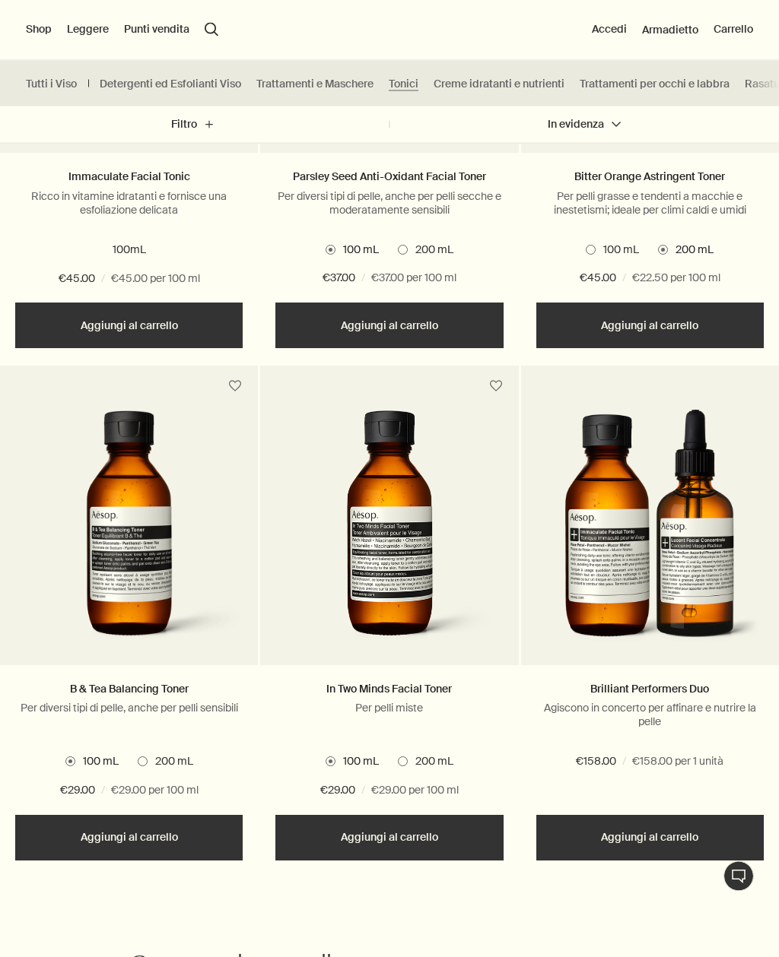
scroll to position [711, 0]
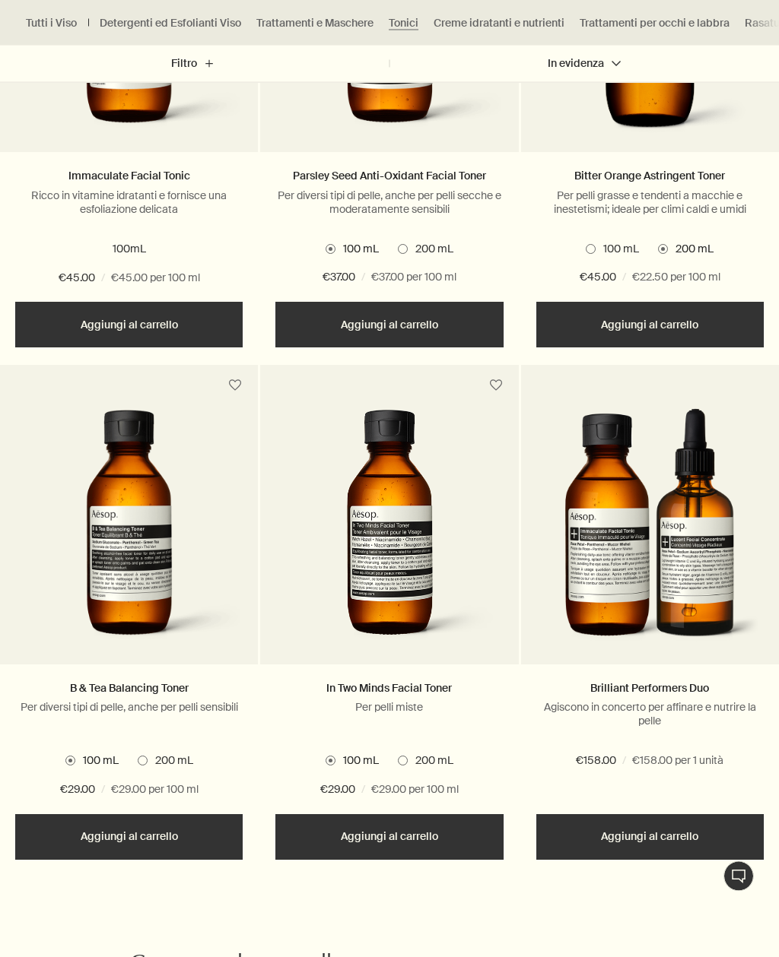
click at [145, 580] on img at bounding box center [129, 534] width 243 height 247
click at [147, 517] on img at bounding box center [129, 534] width 243 height 247
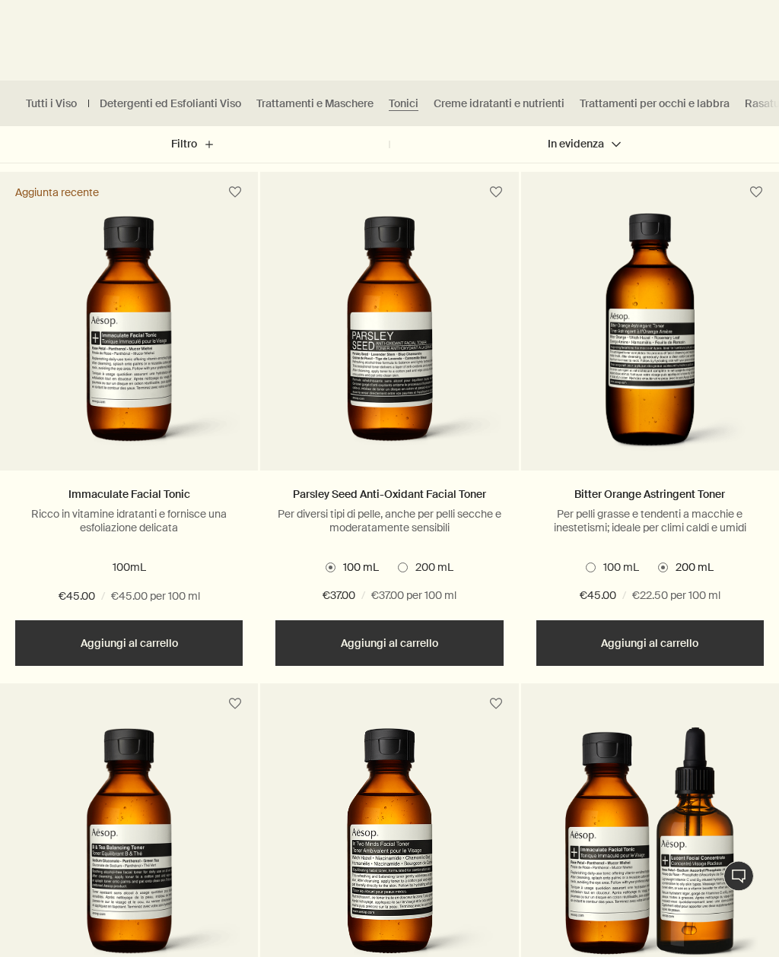
scroll to position [399, 0]
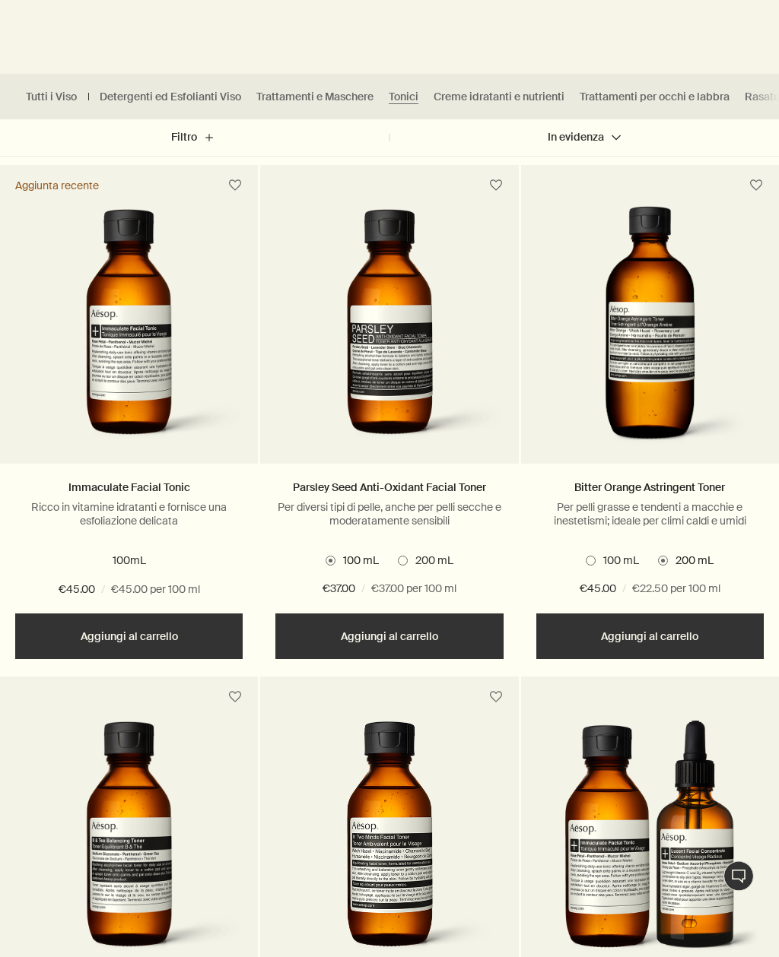
click at [395, 374] on img at bounding box center [389, 333] width 243 height 247
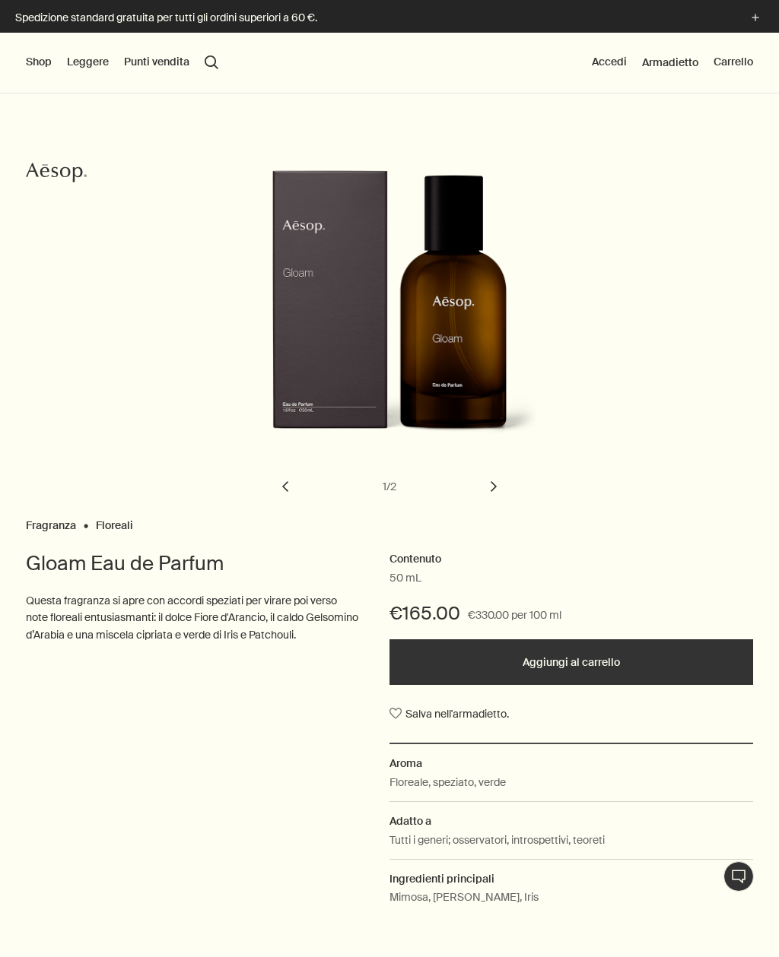
click at [46, 65] on button "Shop" at bounding box center [39, 62] width 26 height 15
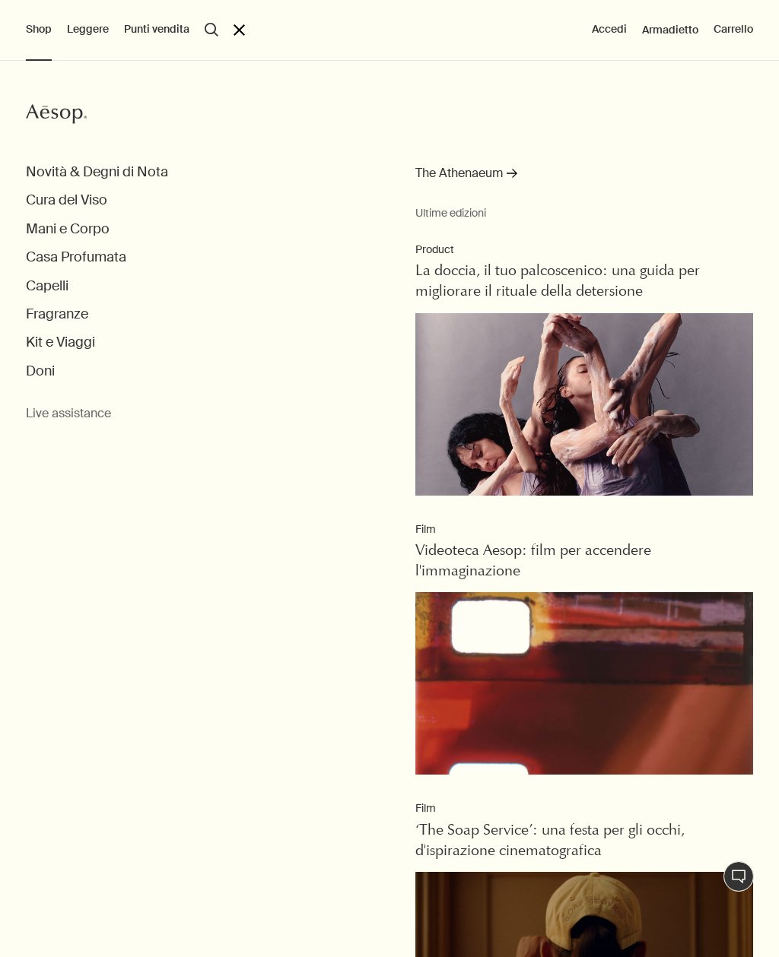
click at [99, 203] on button "Cura del Viso" at bounding box center [66, 200] width 81 height 17
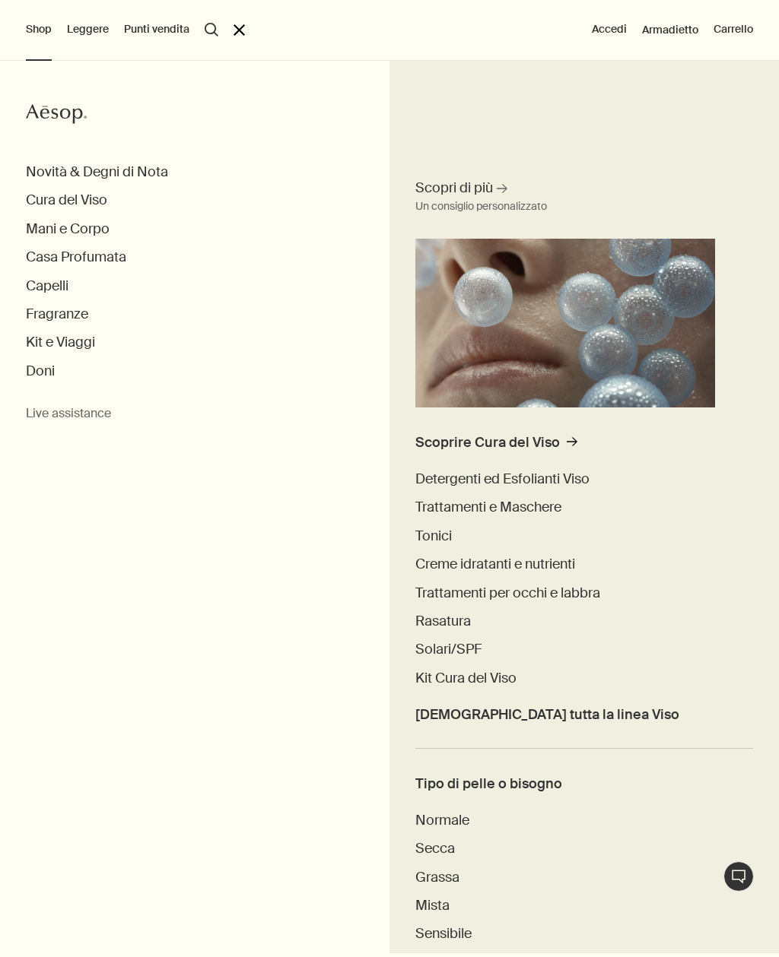
click at [546, 589] on span "Trattamenti per occhi e labbra" at bounding box center [507, 593] width 185 height 18
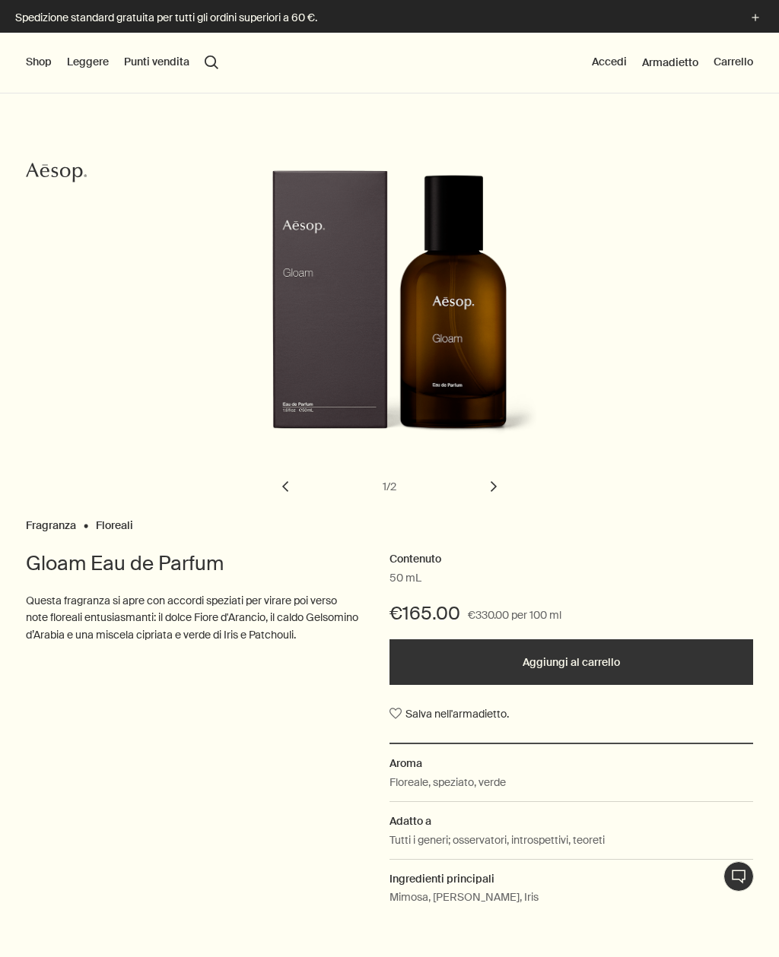
click at [30, 60] on button "Shop" at bounding box center [39, 62] width 26 height 15
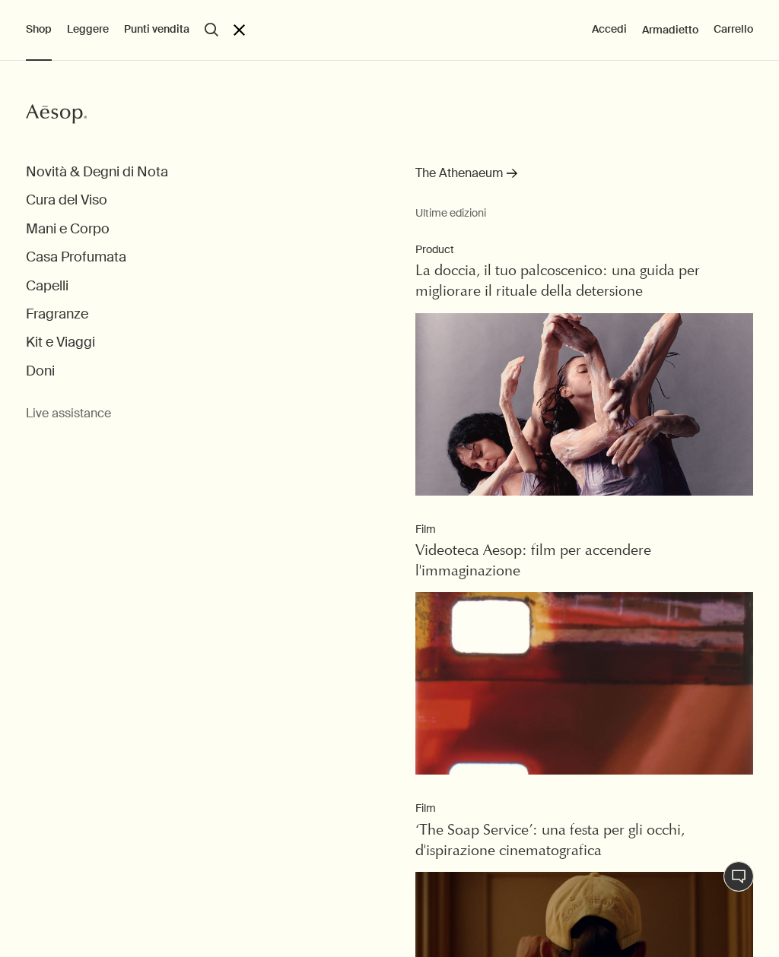
click at [81, 198] on button "Cura del Viso" at bounding box center [66, 200] width 81 height 17
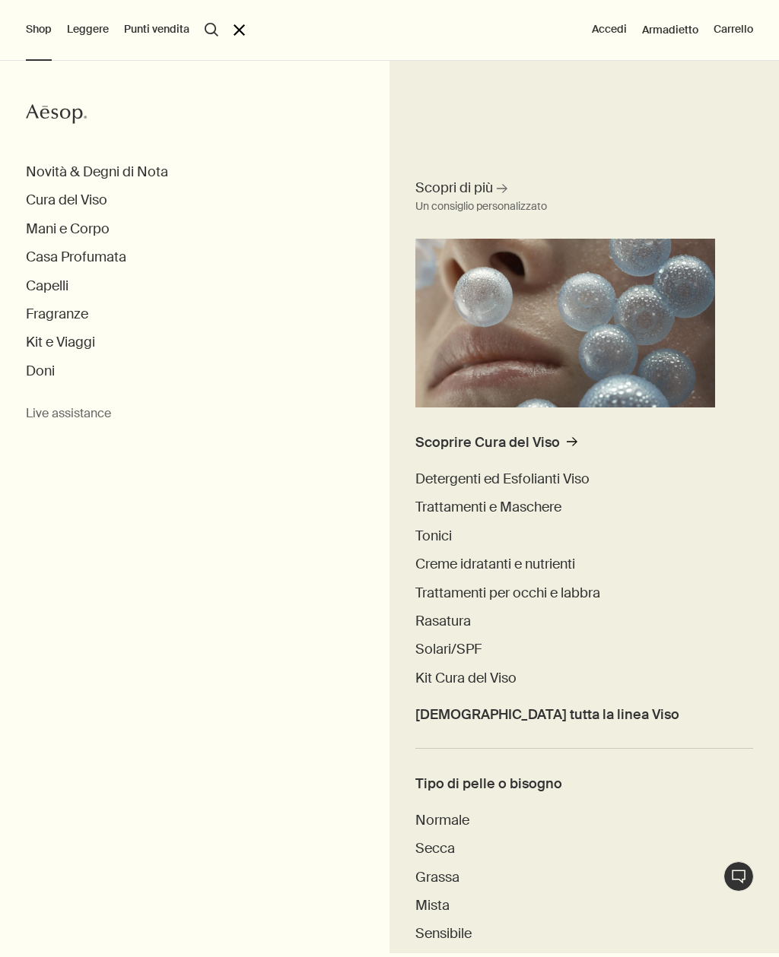
click at [556, 556] on span "Creme idratanti e nutrienti" at bounding box center [495, 564] width 160 height 18
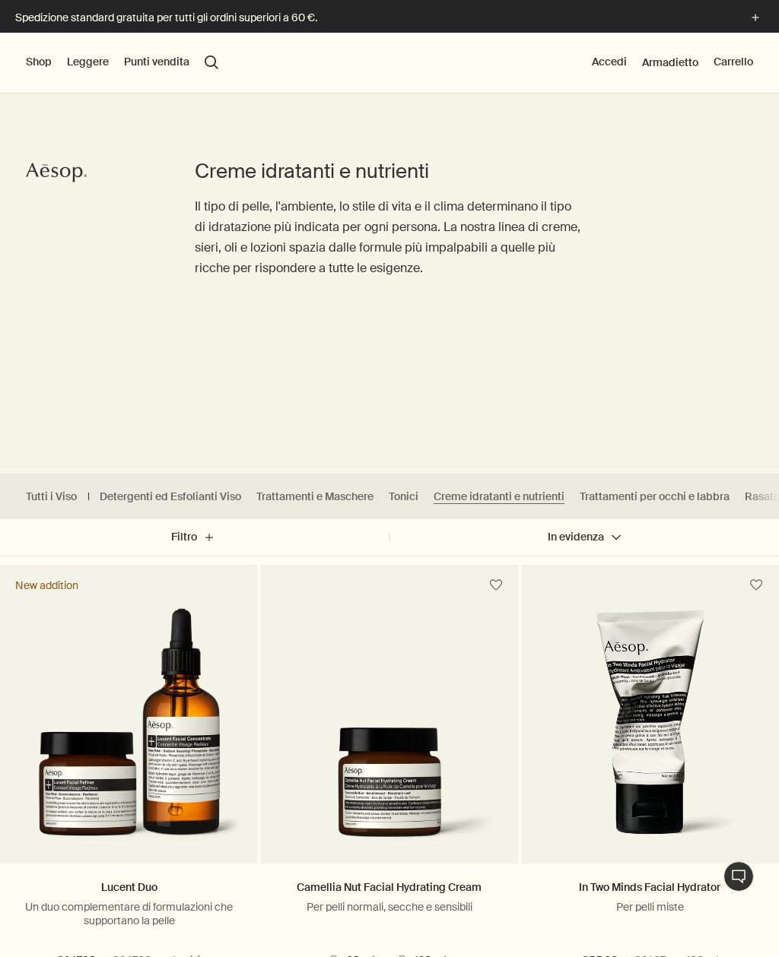
click at [43, 65] on button "Shop" at bounding box center [39, 62] width 26 height 15
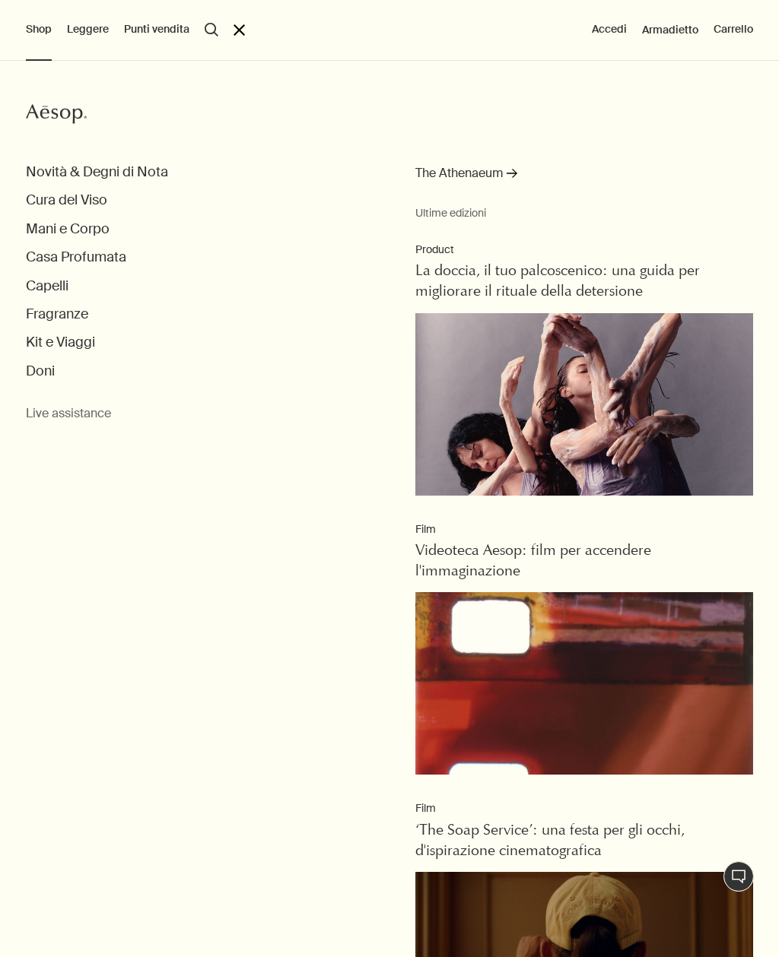
click at [40, 230] on button "Mani e Corpo" at bounding box center [68, 229] width 84 height 17
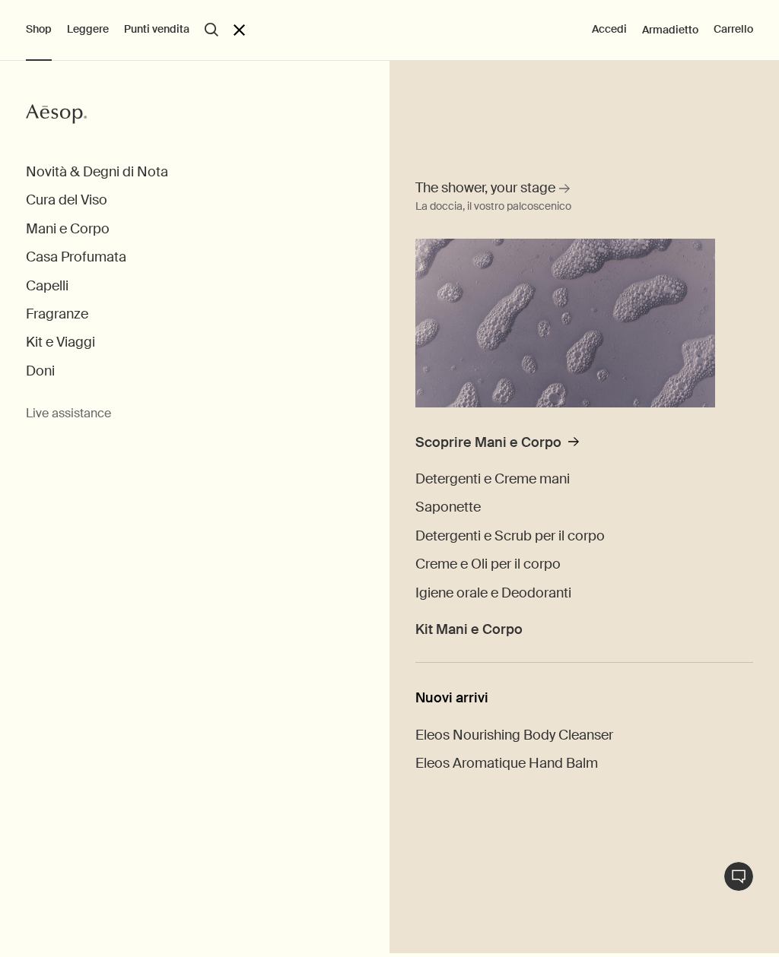
click at [542, 482] on span "Detergenti e Creme mani" at bounding box center [492, 479] width 154 height 18
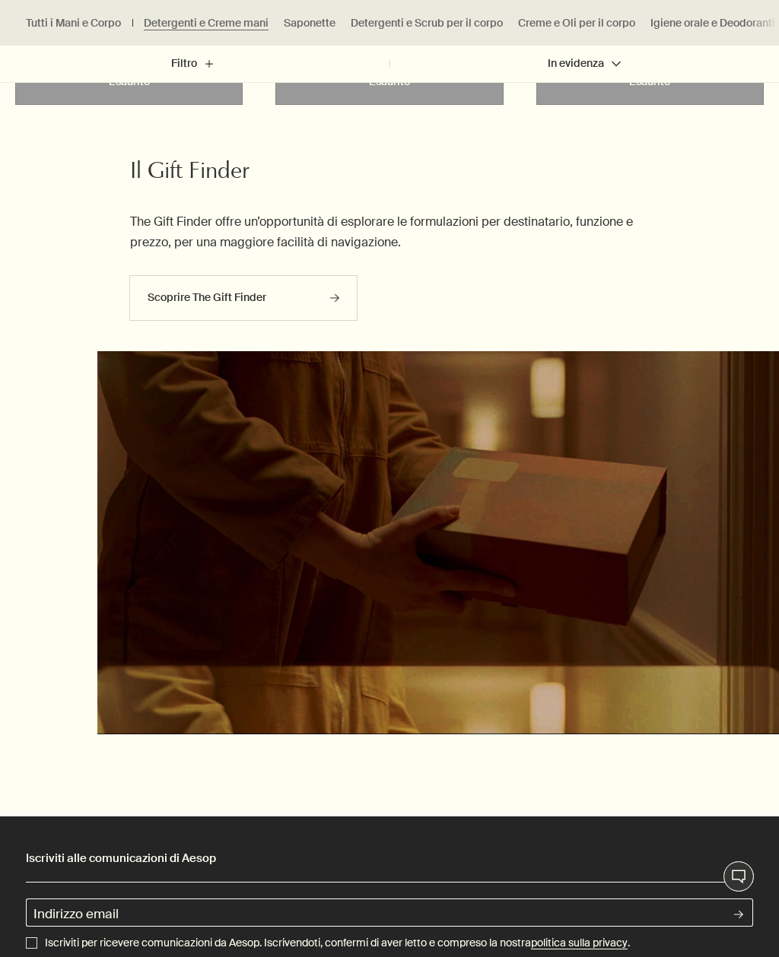
scroll to position [3463, 0]
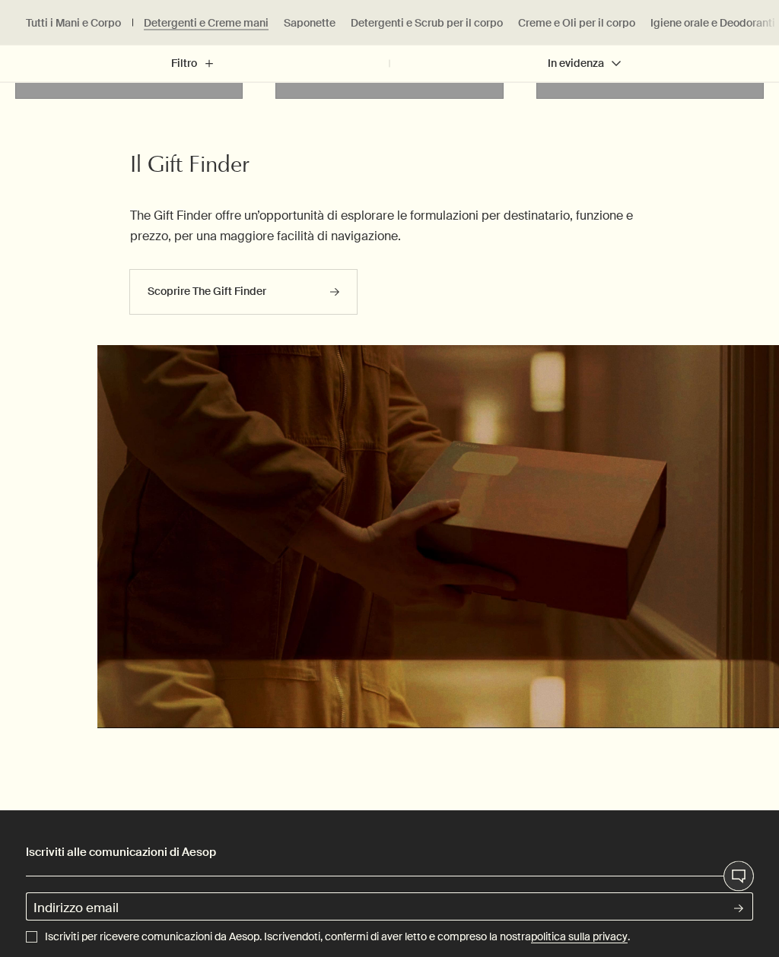
click at [175, 293] on link "Scoprire The Gift Finder rightArrow" at bounding box center [243, 293] width 228 height 46
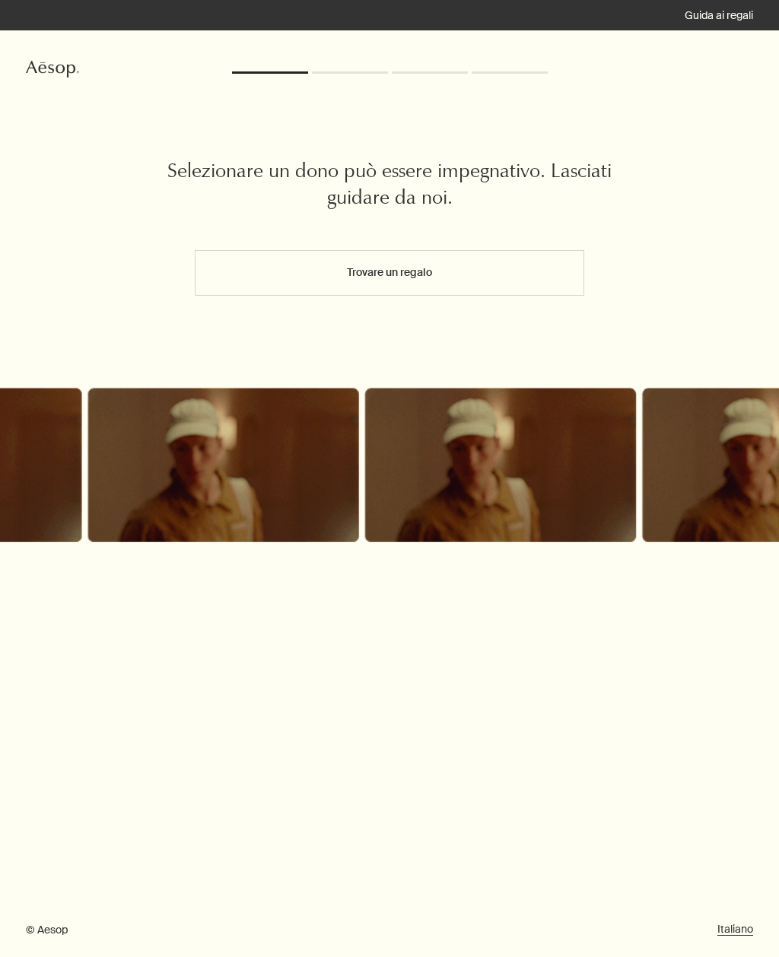
click at [246, 272] on button "Trovare un regalo" at bounding box center [389, 273] width 389 height 46
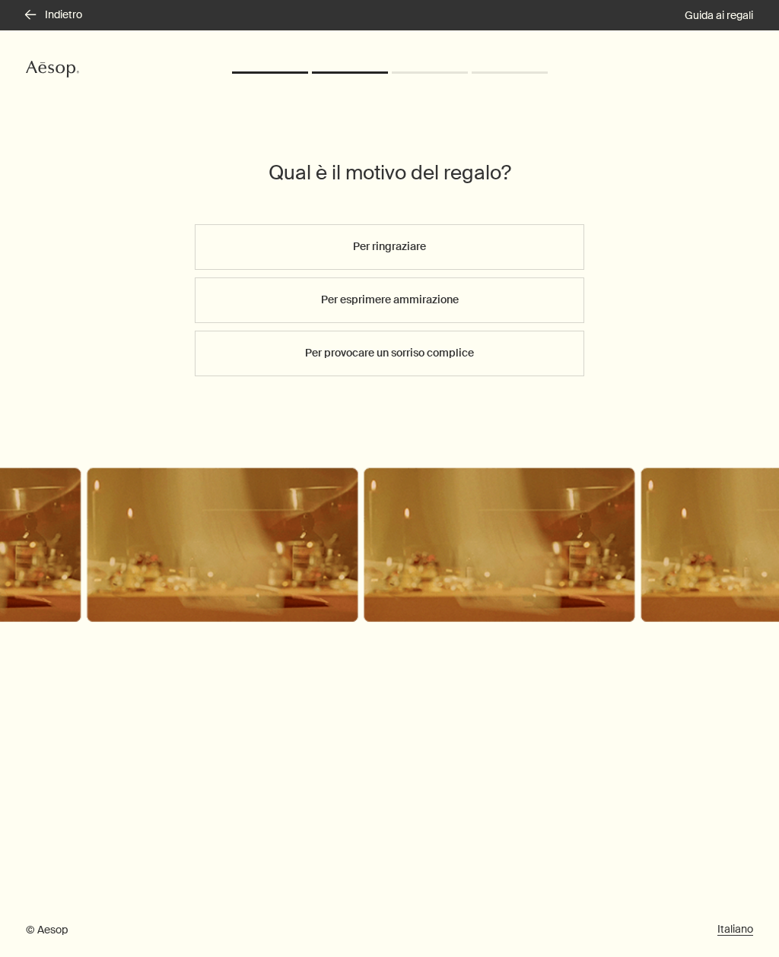
click at [265, 346] on button "Per provocare un sorriso complice" at bounding box center [389, 354] width 389 height 46
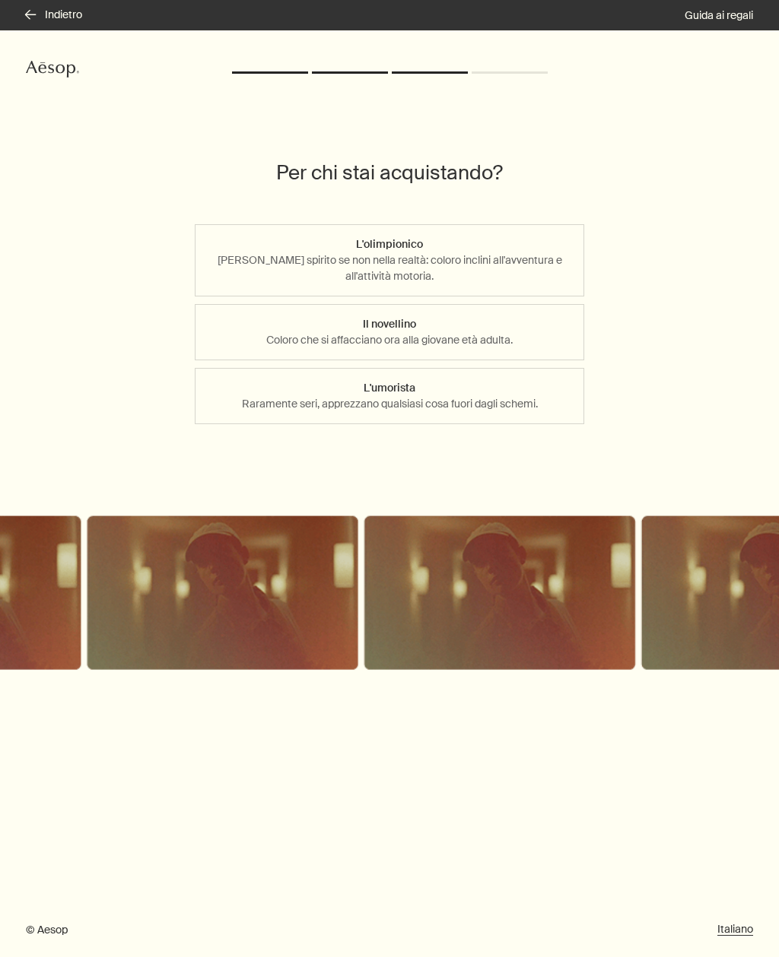
click at [502, 332] on button "Il novellino Coloro che si affacciano ora alla giovane età adulta." at bounding box center [389, 332] width 389 height 56
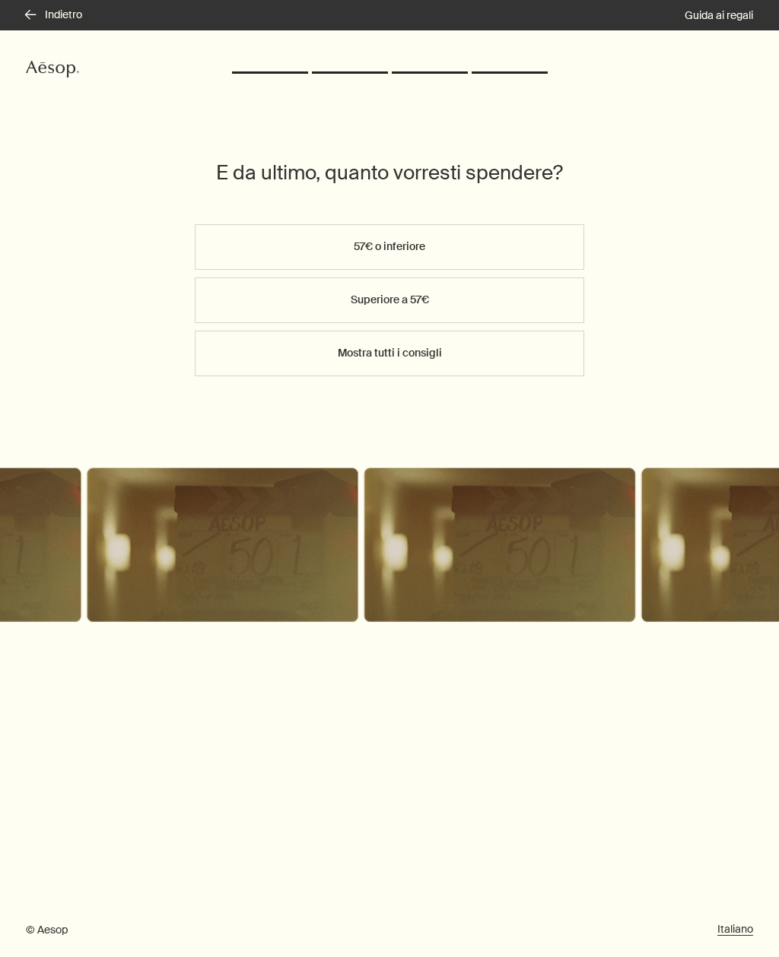
click at [500, 240] on button "57€ o inferiore" at bounding box center [389, 247] width 389 height 46
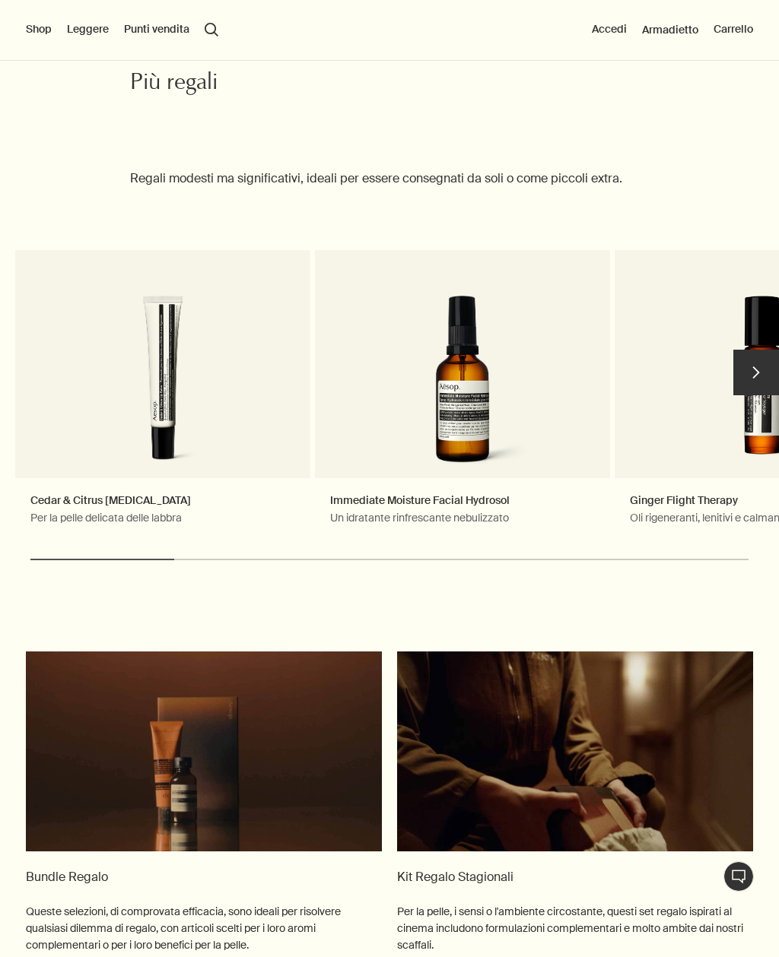
scroll to position [1681, 0]
